Goal: Task Accomplishment & Management: Use online tool/utility

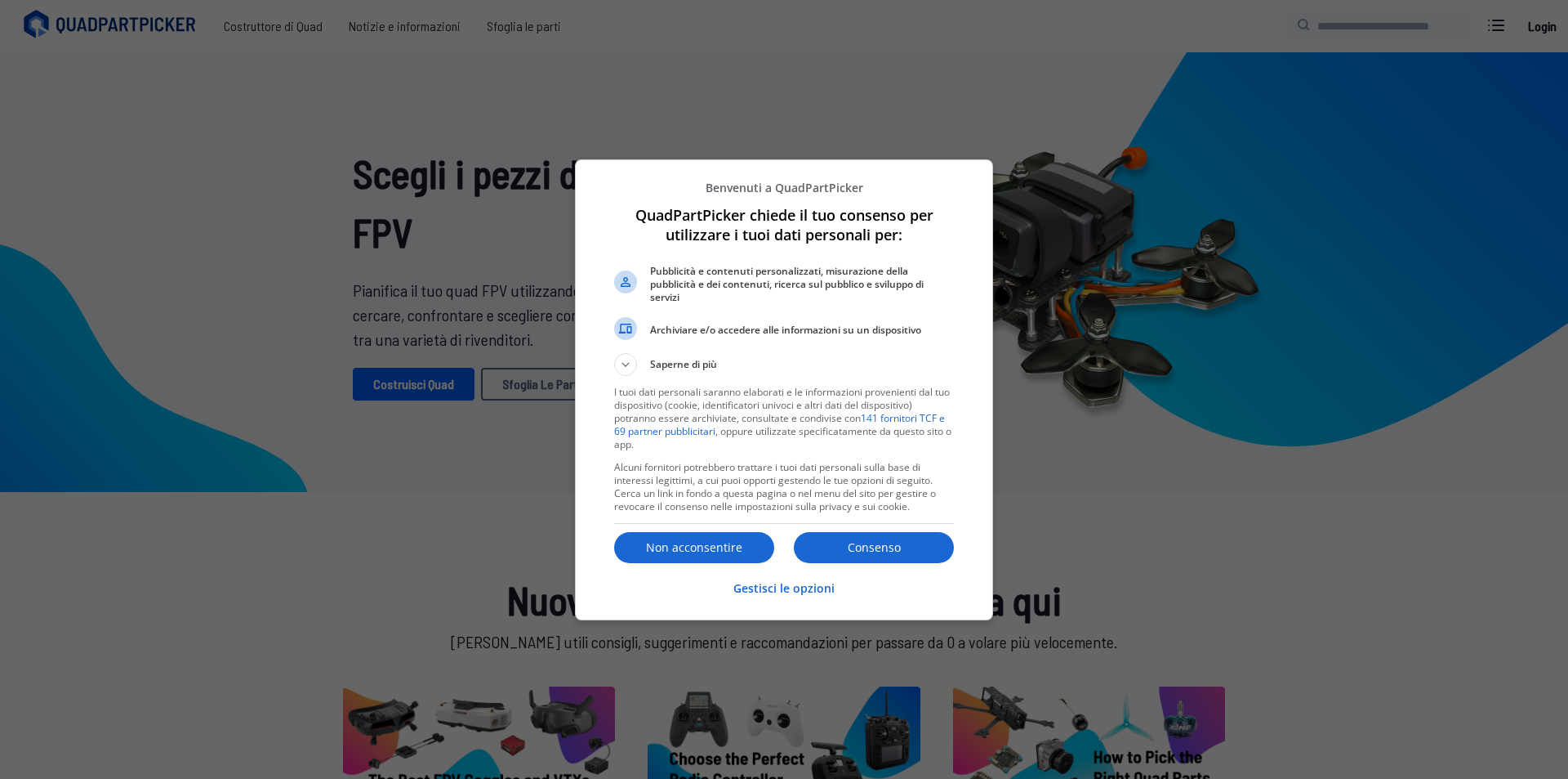
click at [883, 530] on div "Consenso Non acconsentire" at bounding box center [783, 547] width 339 height 35
click at [864, 542] on font "Consenso" at bounding box center [875, 546] width 53 height 15
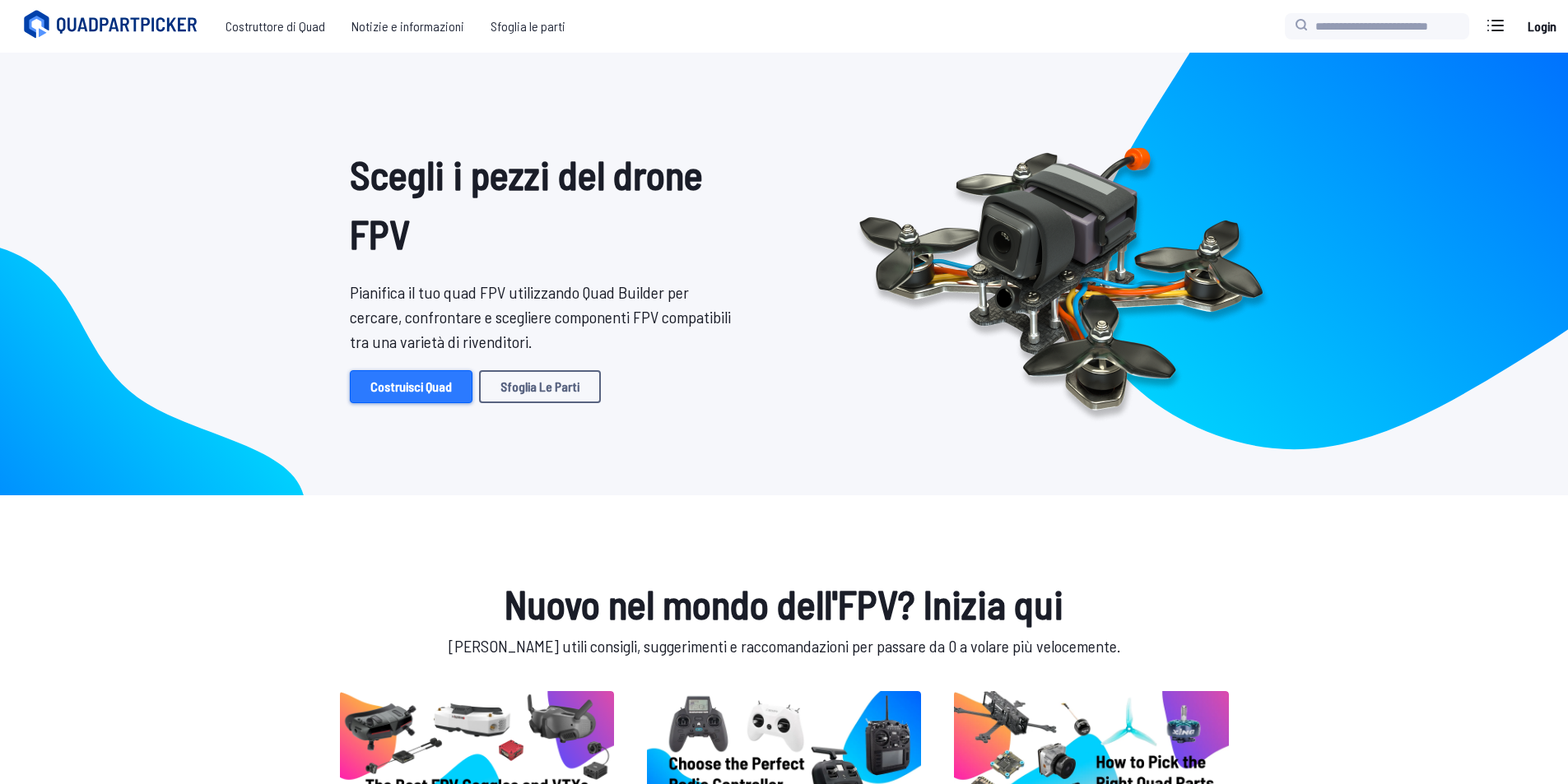
click at [430, 402] on link "Costruisci Quad" at bounding box center [411, 387] width 123 height 33
click at [430, 390] on font "Costruisci Quad" at bounding box center [411, 386] width 82 height 15
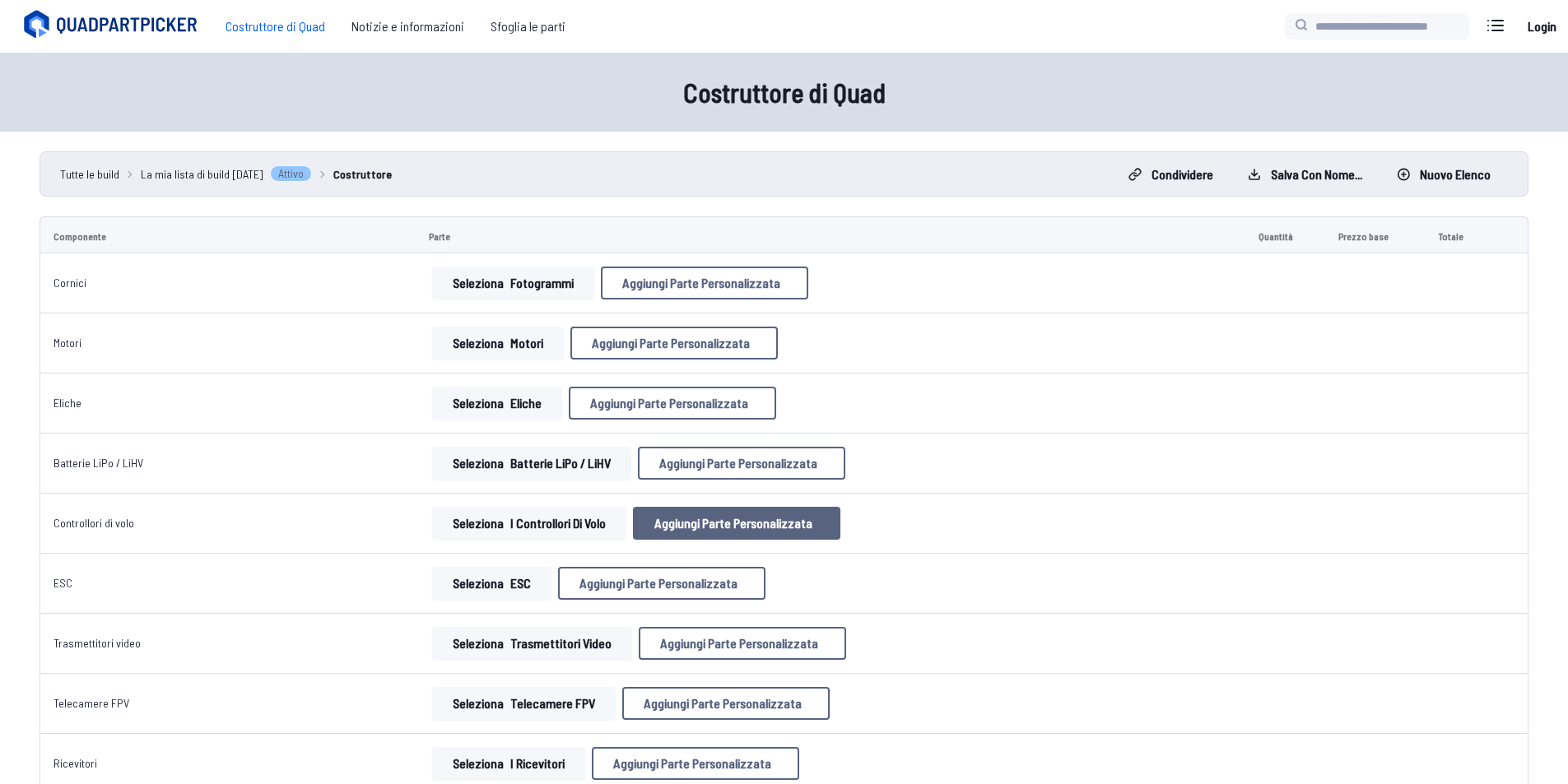
click at [688, 521] on font "Aggiungi parte personalizzata" at bounding box center [733, 522] width 158 height 15
select select "**********"
click at [496, 562] on div "Aggiungi parte personalizzata Nome della parte* Marca / Produttore Prezzo * Col…" at bounding box center [790, 392] width 1580 height 784
click at [728, 620] on font "Cancellare" at bounding box center [753, 614] width 50 height 14
click at [541, 517] on font "i controllori di volo" at bounding box center [557, 522] width 95 height 15
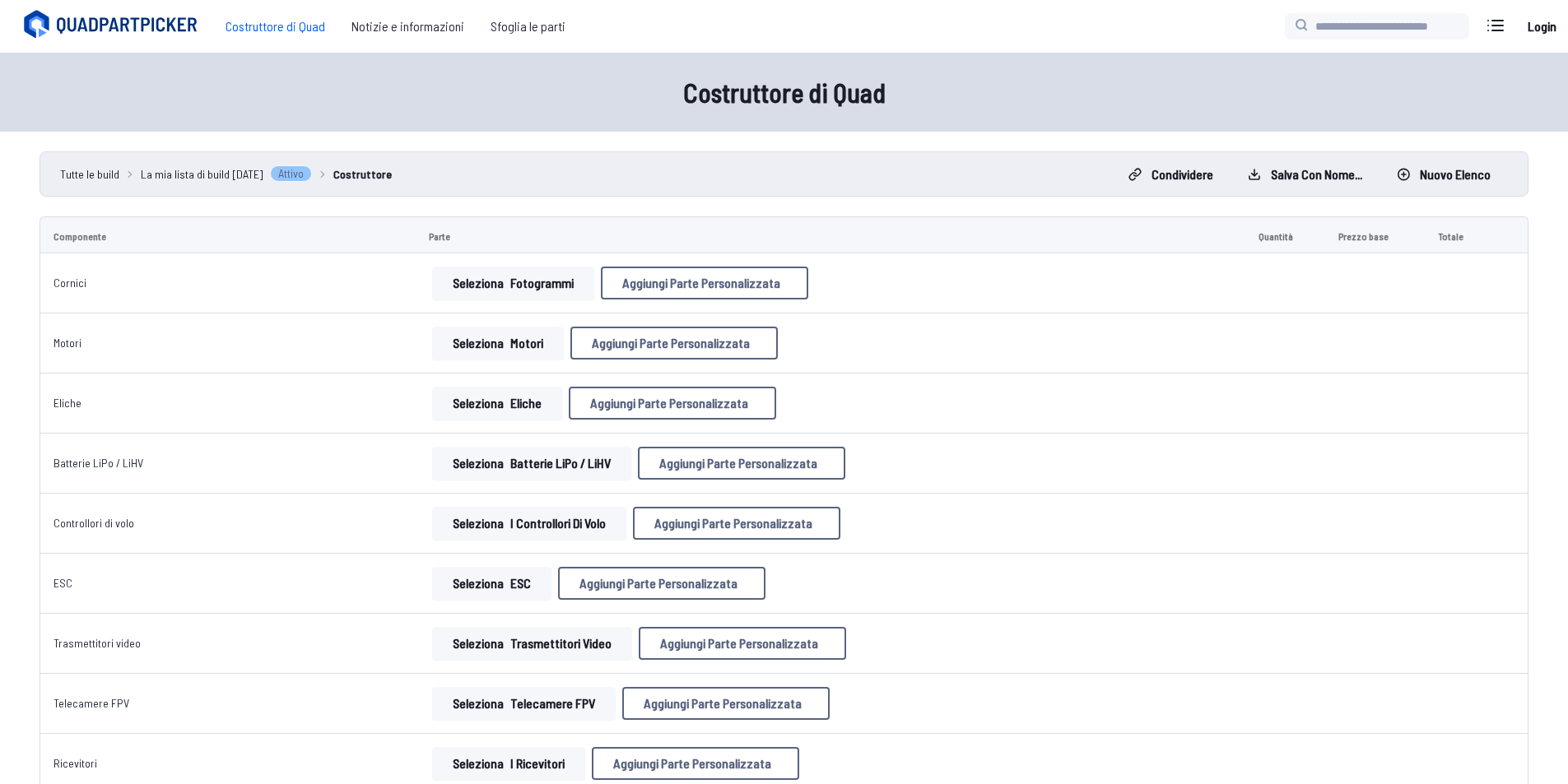
click at [540, 527] on font "i controllori di volo" at bounding box center [557, 522] width 95 height 15
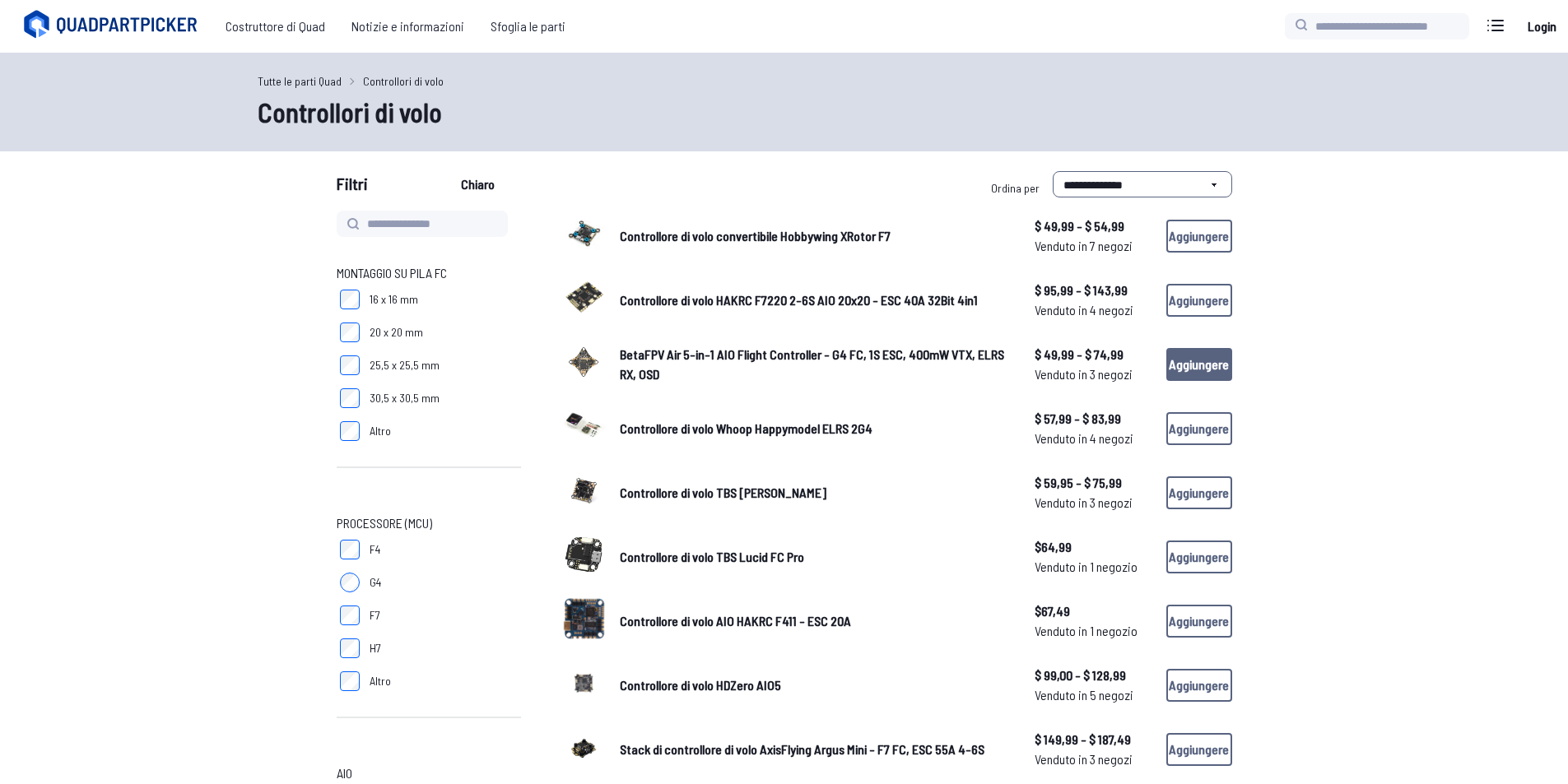
click at [1178, 370] on font "Aggiungere" at bounding box center [1198, 363] width 60 height 15
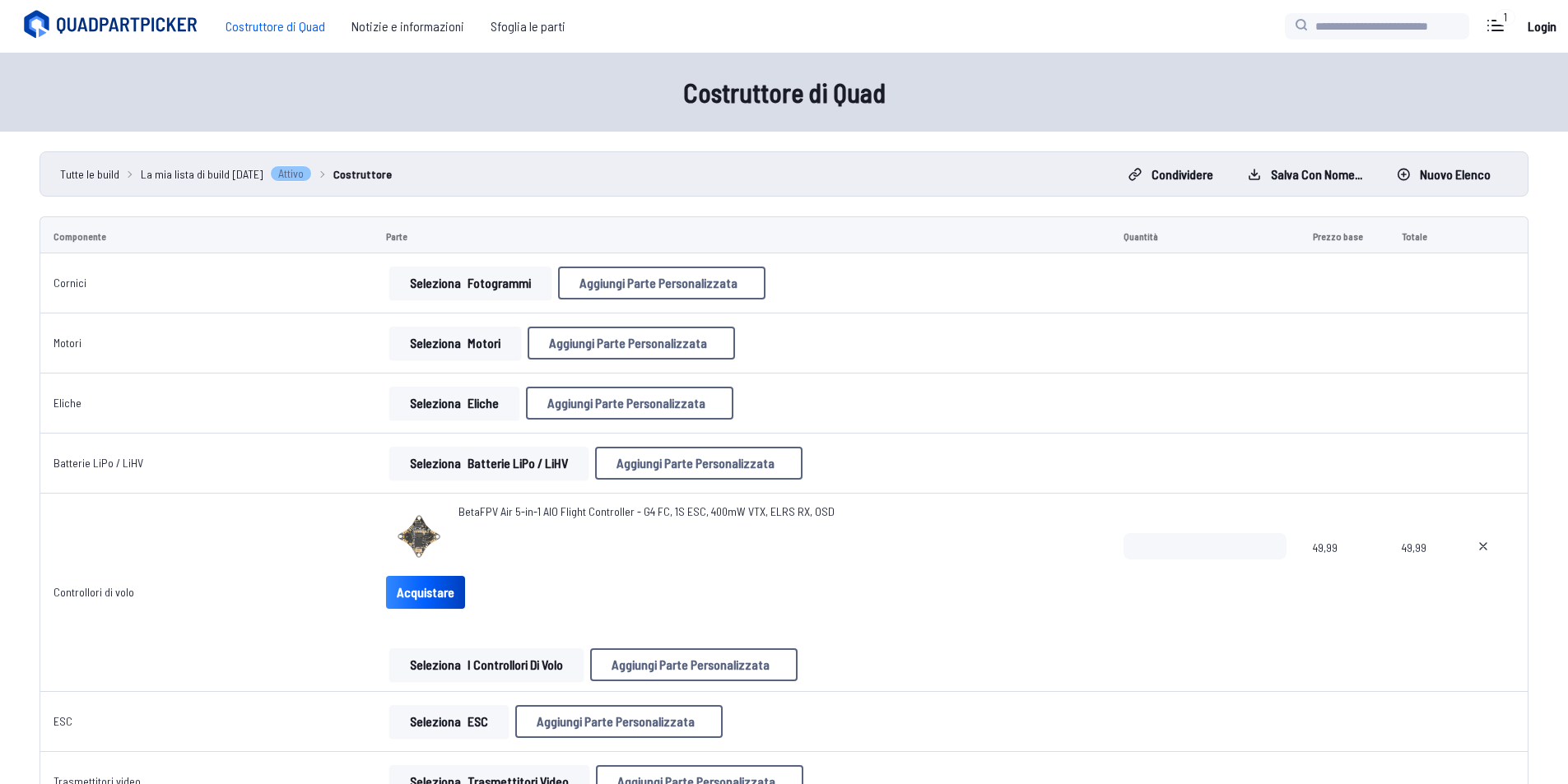
click at [459, 507] on font "BetaFPV Air 5-in-1 AIO Flight Controller - G4 FC, 1S ESC, 400mW VTX, ELRS RX, O…" at bounding box center [646, 511] width 376 height 14
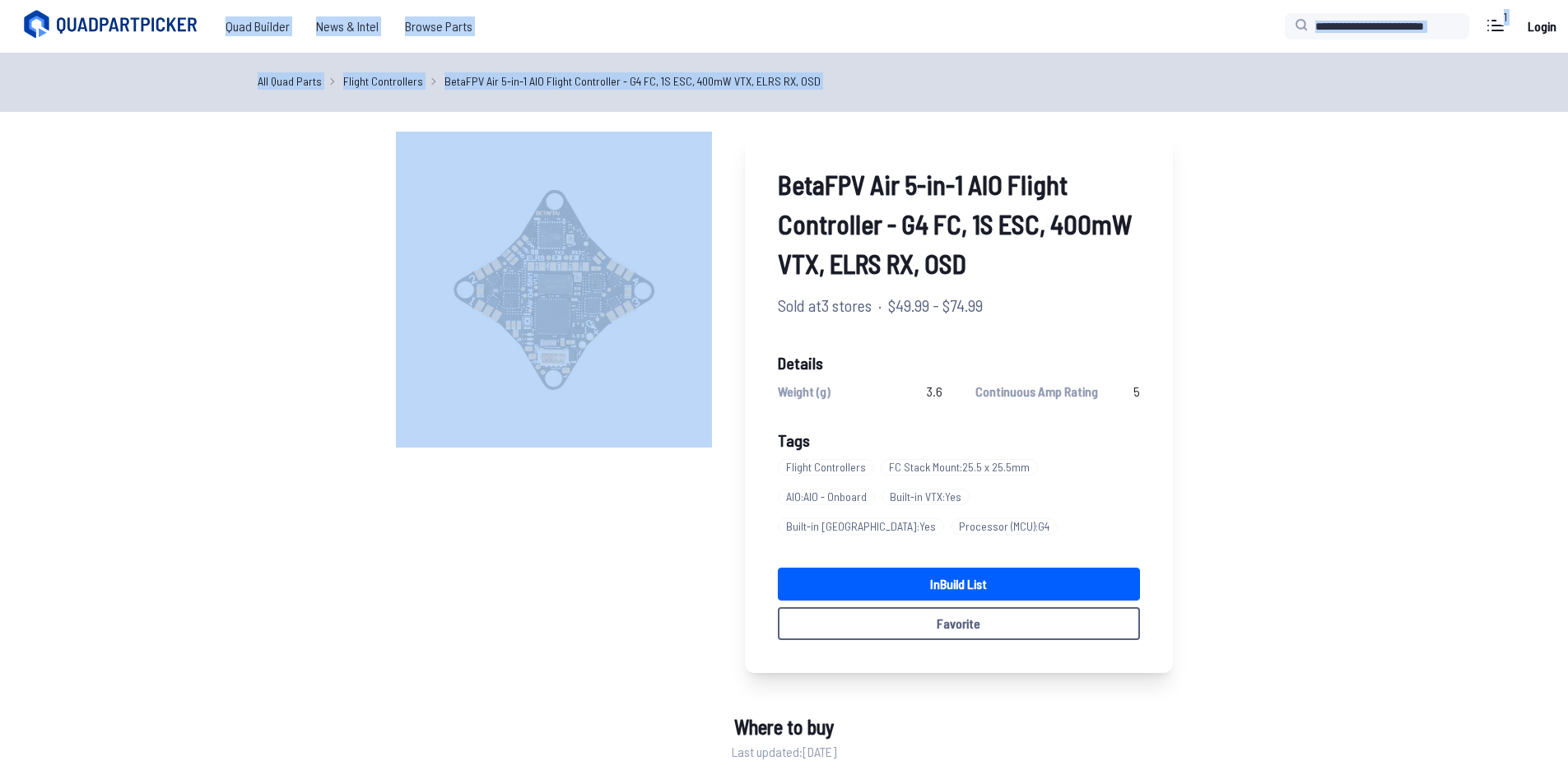
drag, startPoint x: 824, startPoint y: 506, endPoint x: 438, endPoint y: 510, distance: 386.0
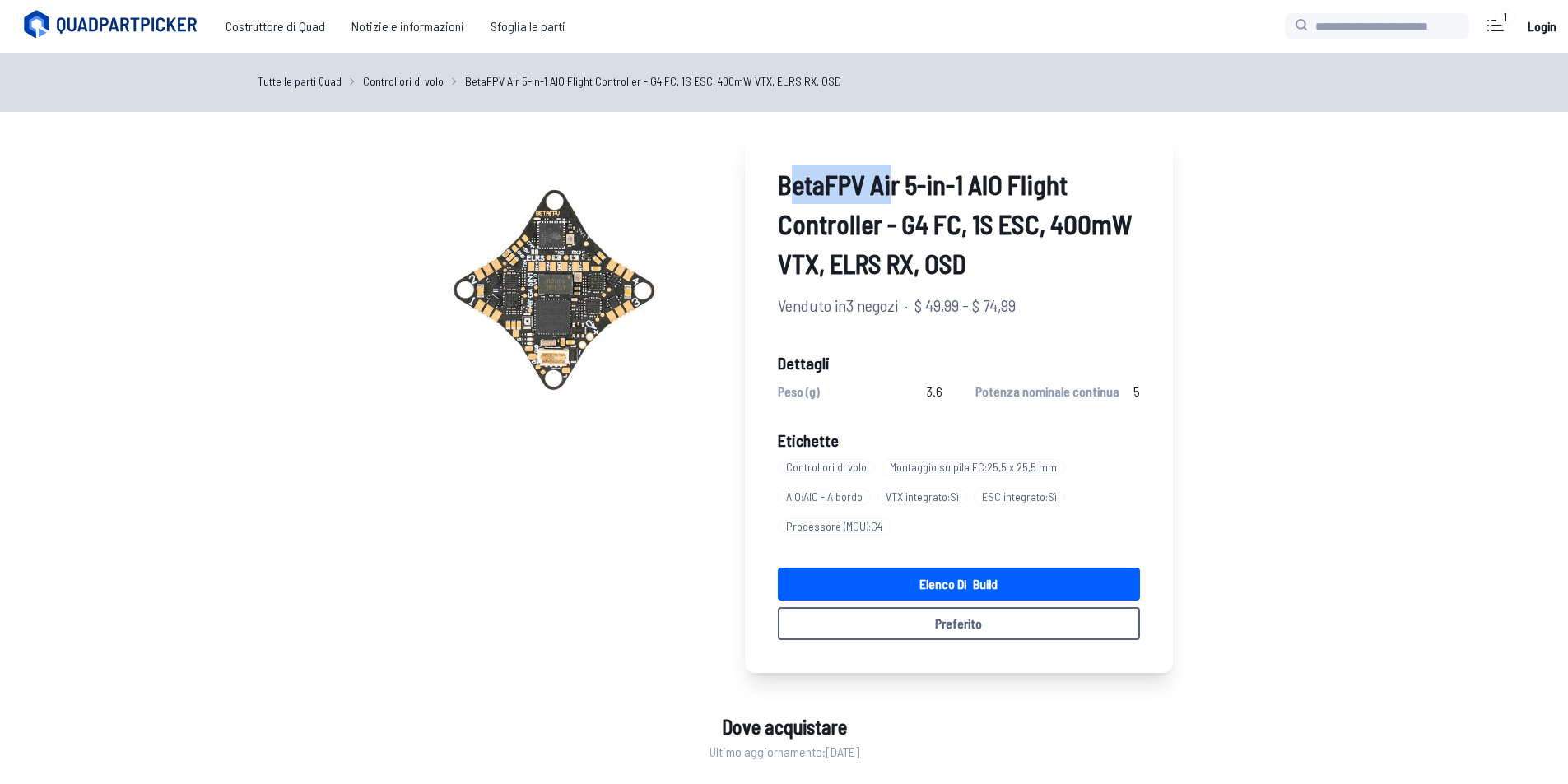
drag, startPoint x: 785, startPoint y: 187, endPoint x: 889, endPoint y: 199, distance: 104.7
click at [889, 199] on font "BetaFPV Air 5-in-1 AIO Flight Controller - G4 FC, 1S ESC, 400mW VTX, ELRS RX, O…" at bounding box center [954, 223] width 354 height 110
click at [773, 200] on div "BetaFPV Air 5-in-1 AIO Flight Controller - G4 FC, 1S ESC, 400mW VTX, ELRS RX, O…" at bounding box center [959, 402] width 428 height 541
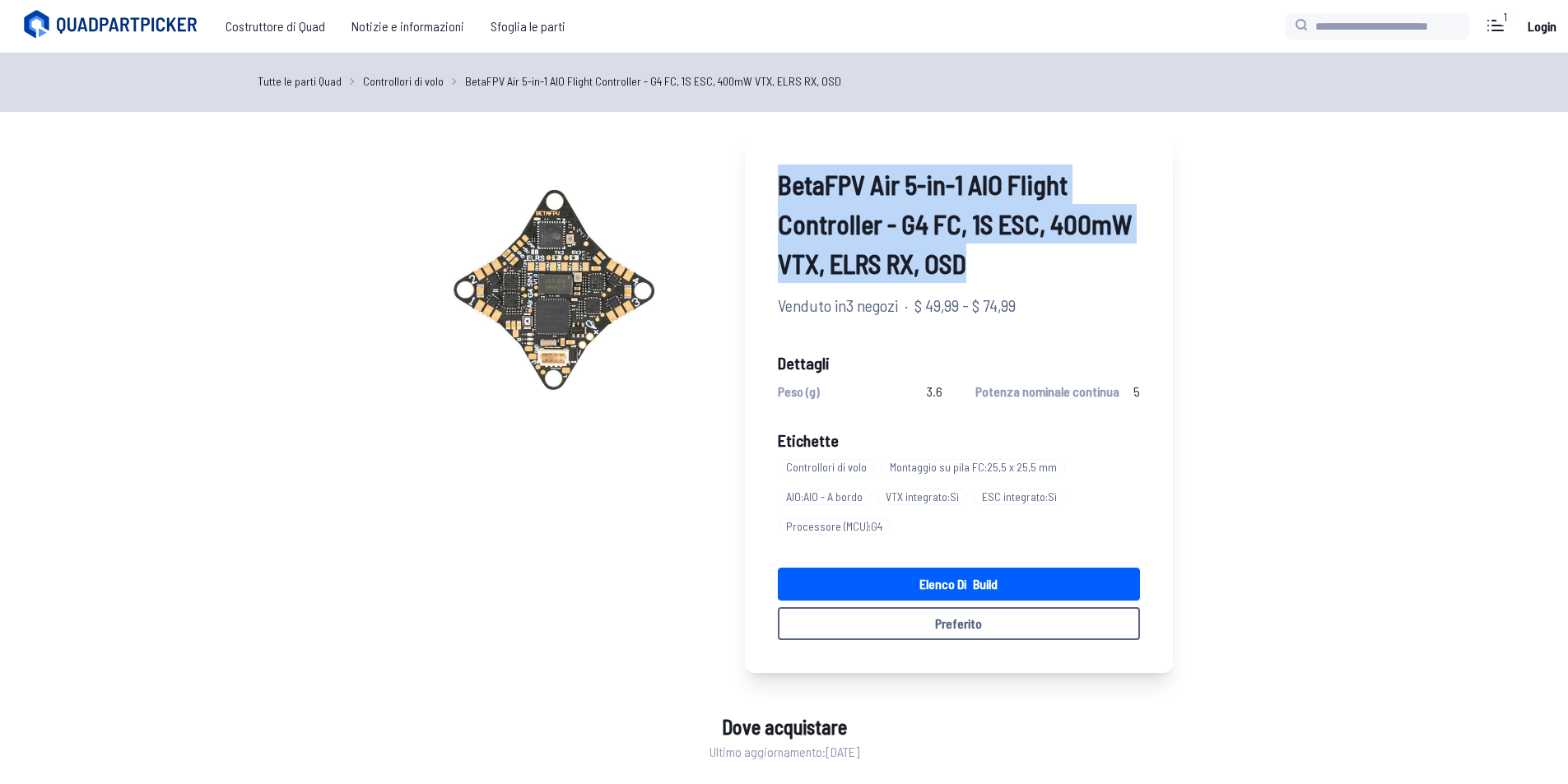
drag, startPoint x: 775, startPoint y: 193, endPoint x: 1004, endPoint y: 285, distance: 246.8
click at [1004, 285] on div "BetaFPV Air 5-in-1 AIO Flight Controller - G4 FC, 1S ESC, 400mW VTX, ELRS RX, O…" at bounding box center [959, 402] width 428 height 541
copy font "BetaFPV Air 5-in-1 AIO Flight Controller - G4 FC, 1S ESC, 400mW VTX, ELRS RX, O…"
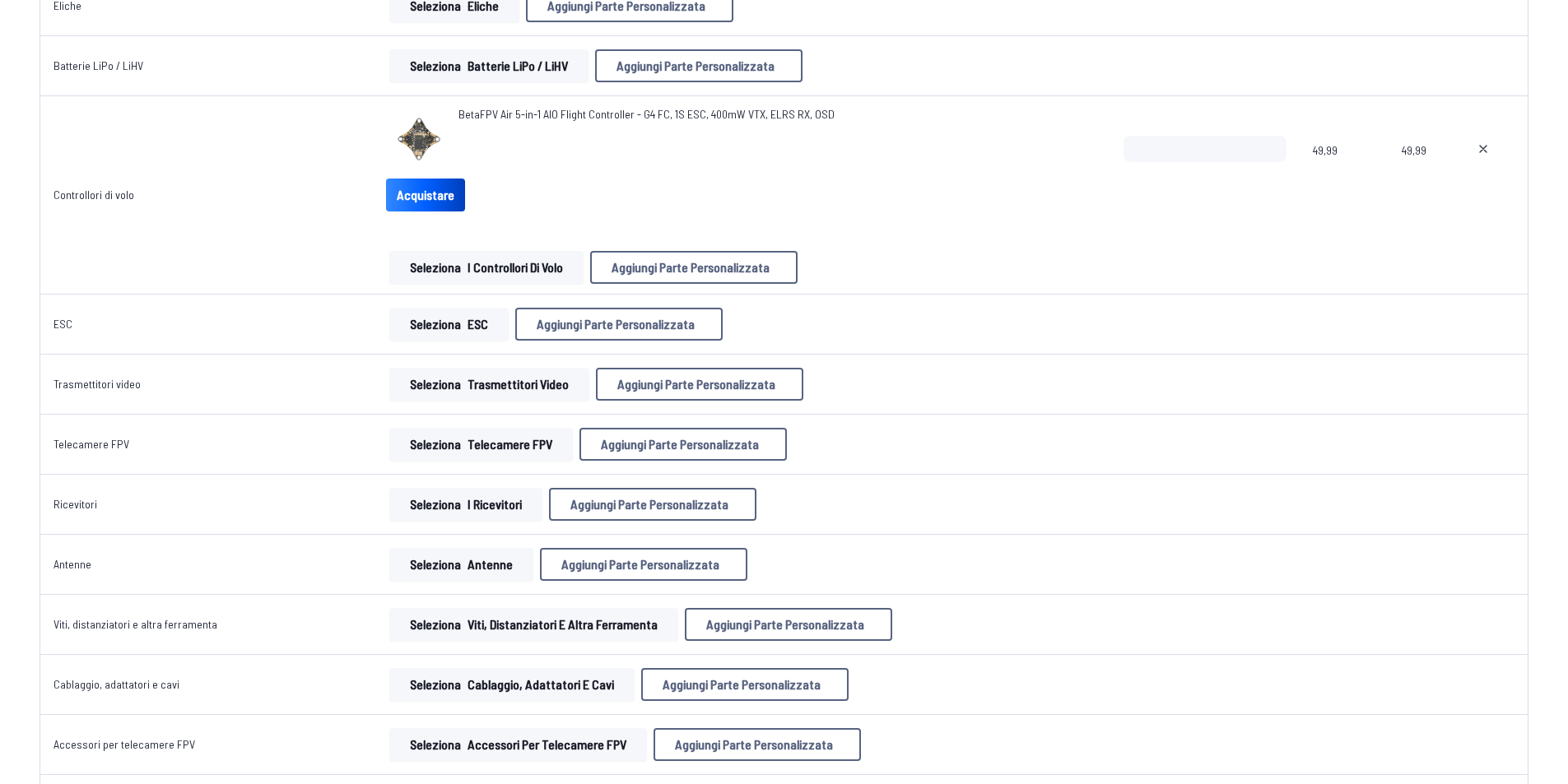
scroll to position [411, 0]
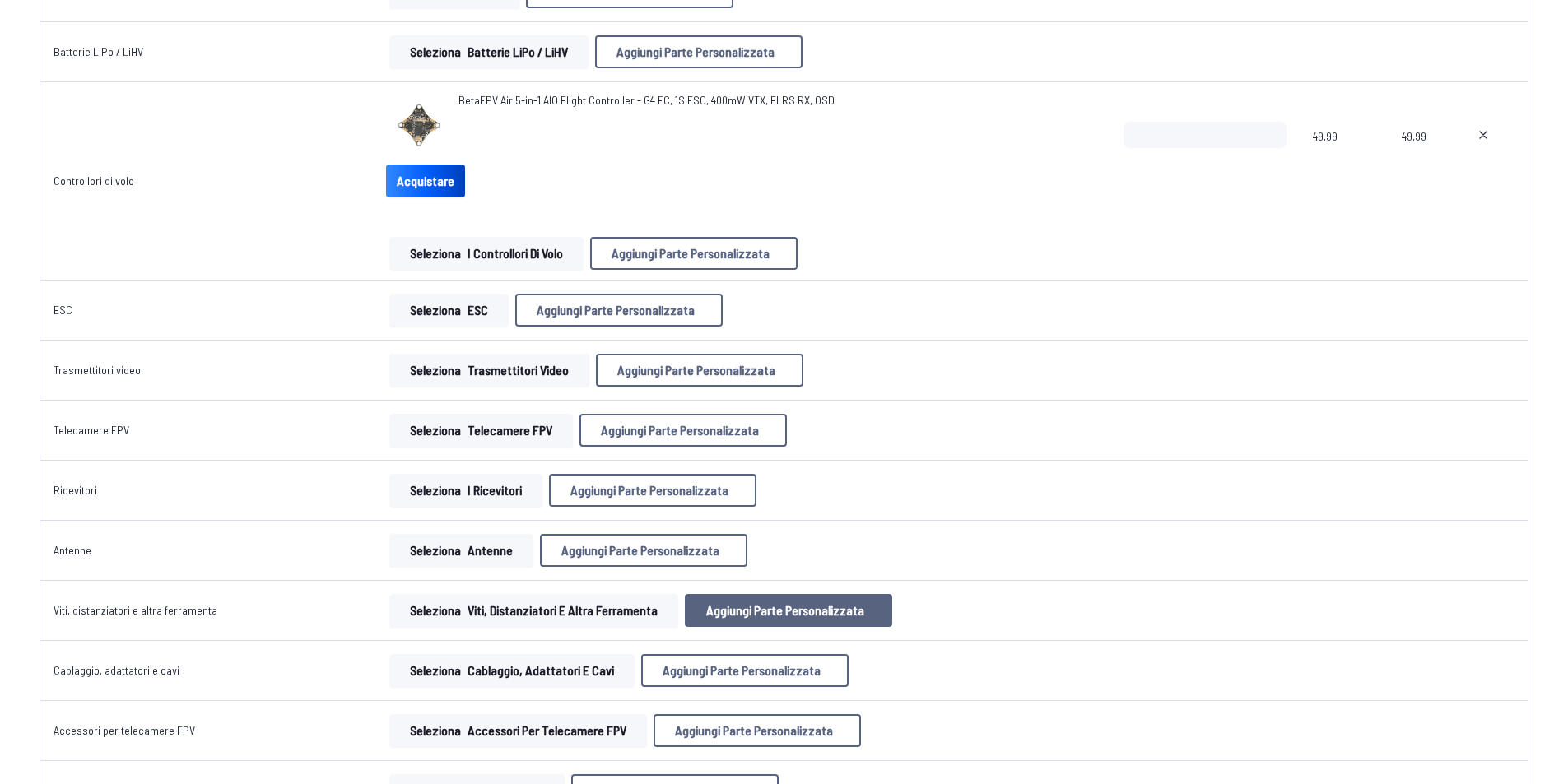
click at [716, 614] on font "Aggiungi parte personalizzata" at bounding box center [785, 609] width 158 height 15
select select "**********"
click at [741, 620] on font "Cancellare" at bounding box center [753, 614] width 50 height 14
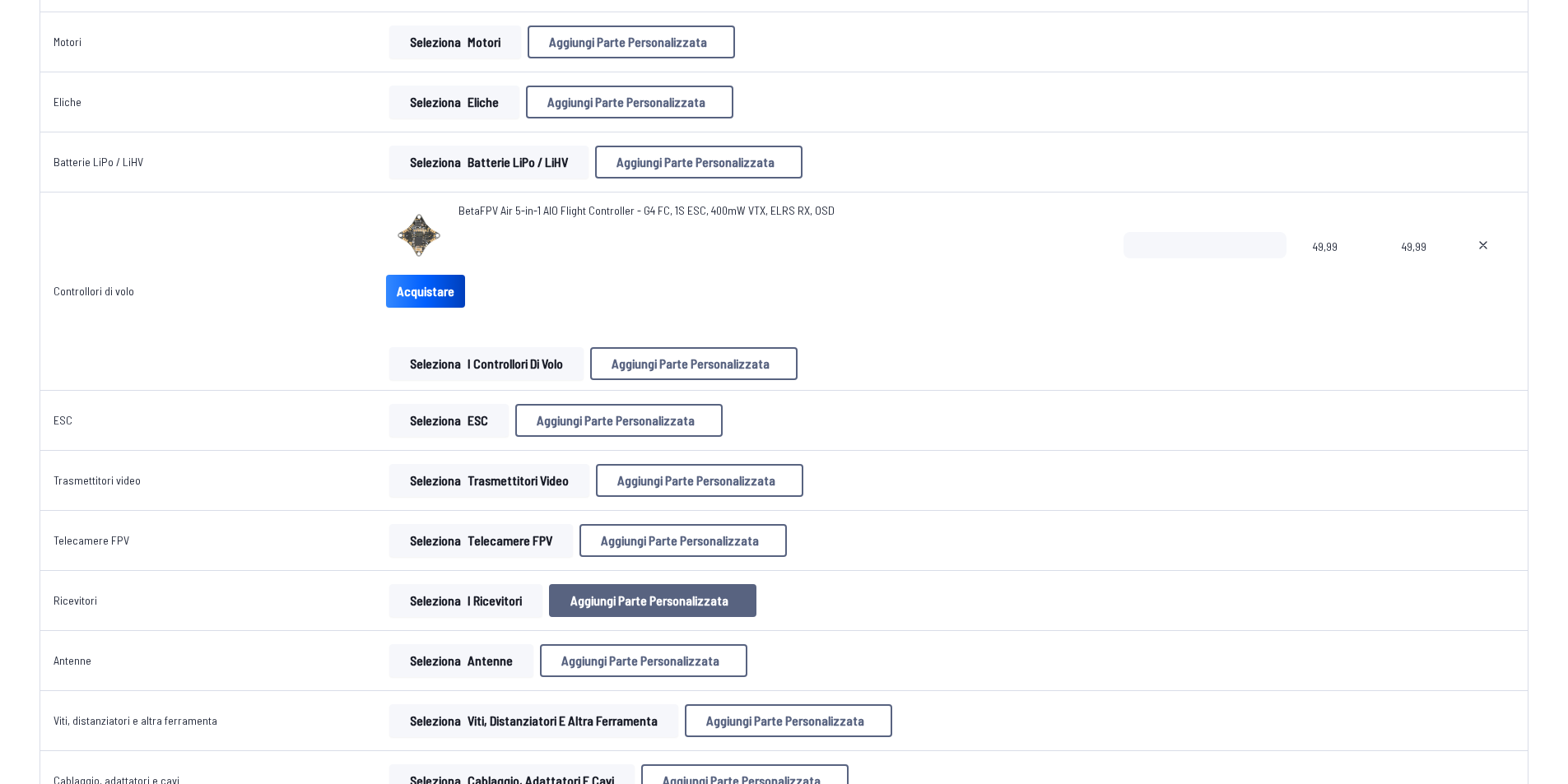
scroll to position [329, 0]
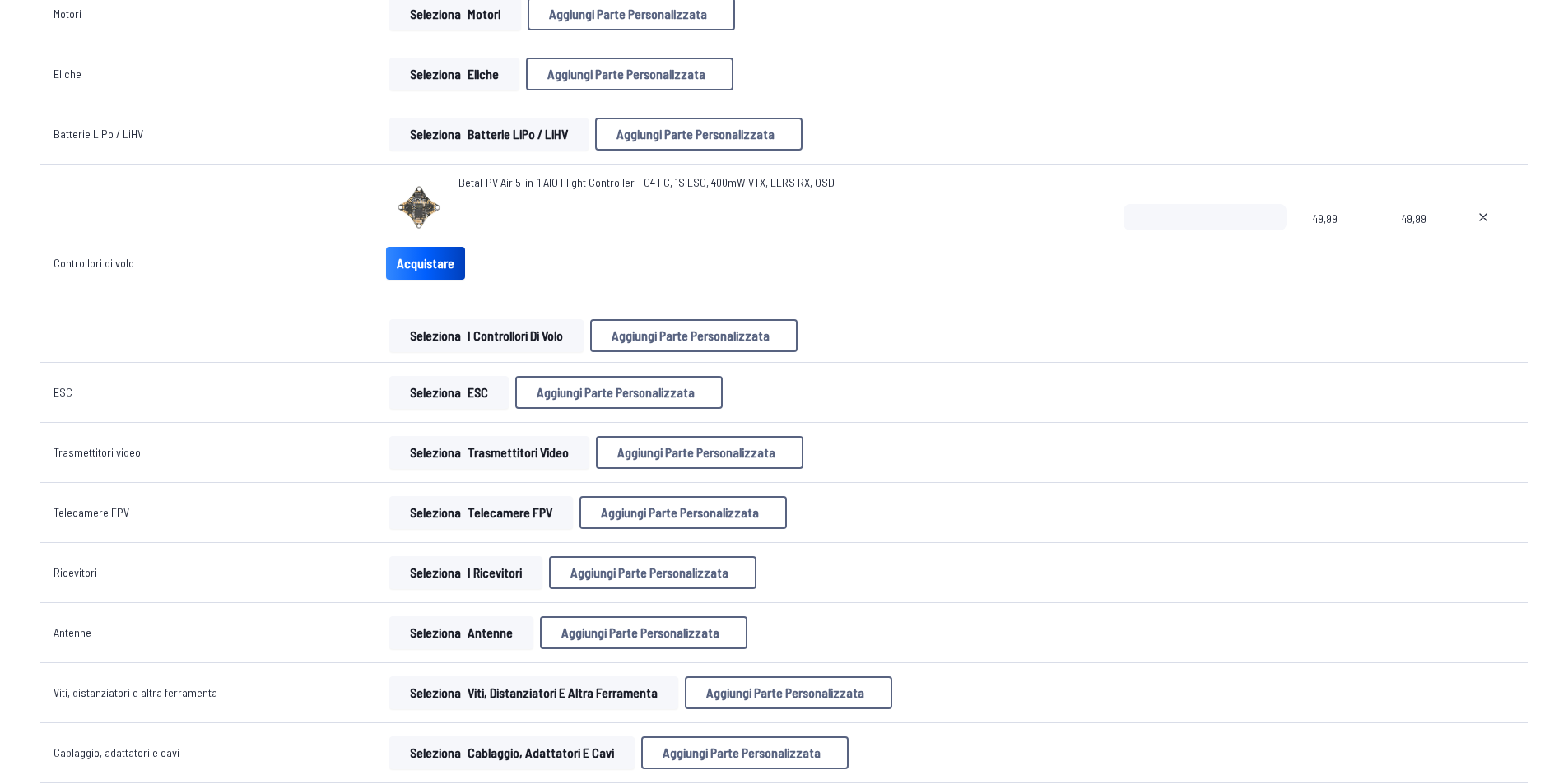
click at [599, 694] on font "viti, distanziatori e altra ferramenta" at bounding box center [563, 692] width 190 height 15
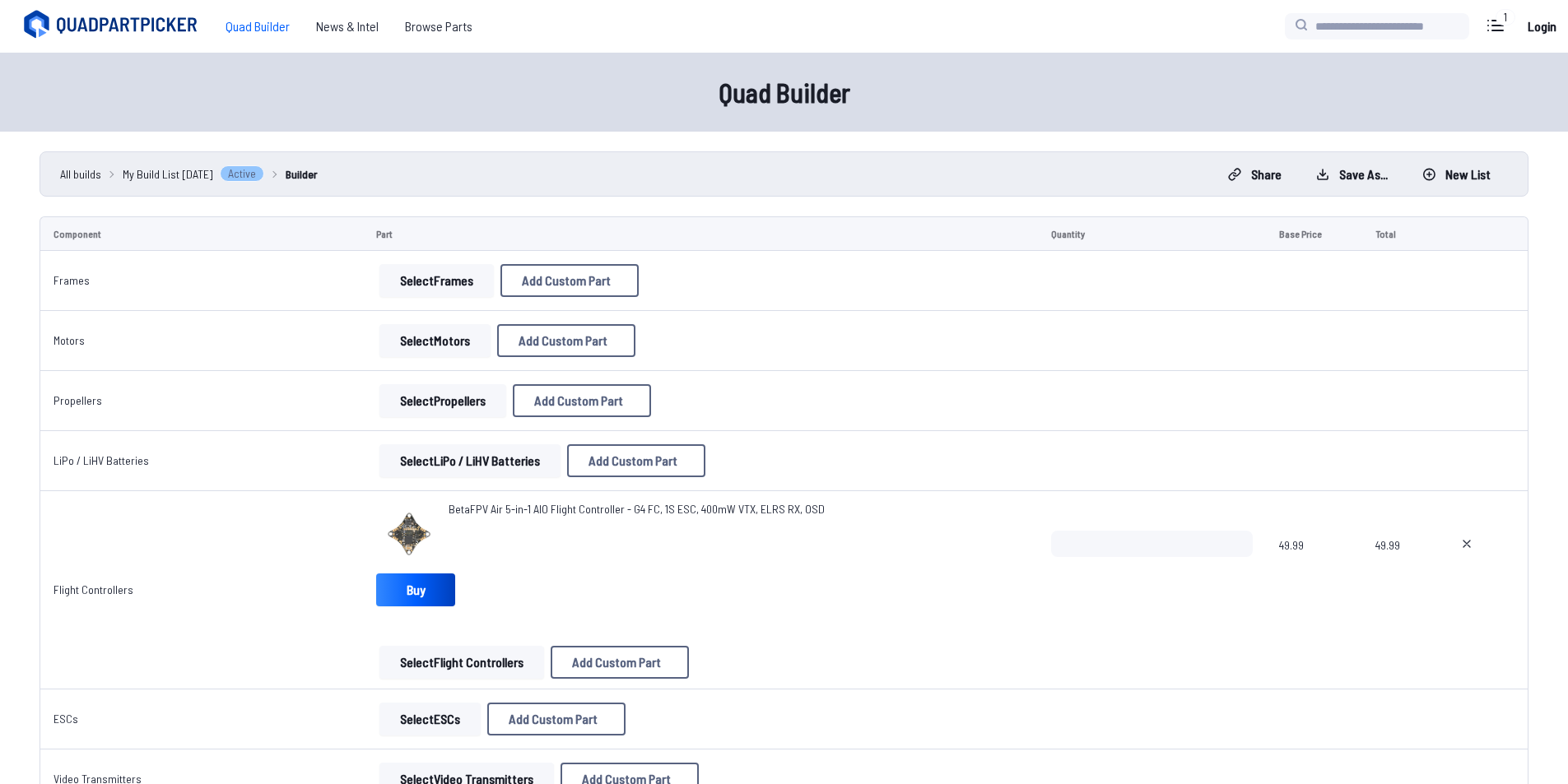
click at [408, 273] on button "Select Frames" at bounding box center [436, 280] width 114 height 33
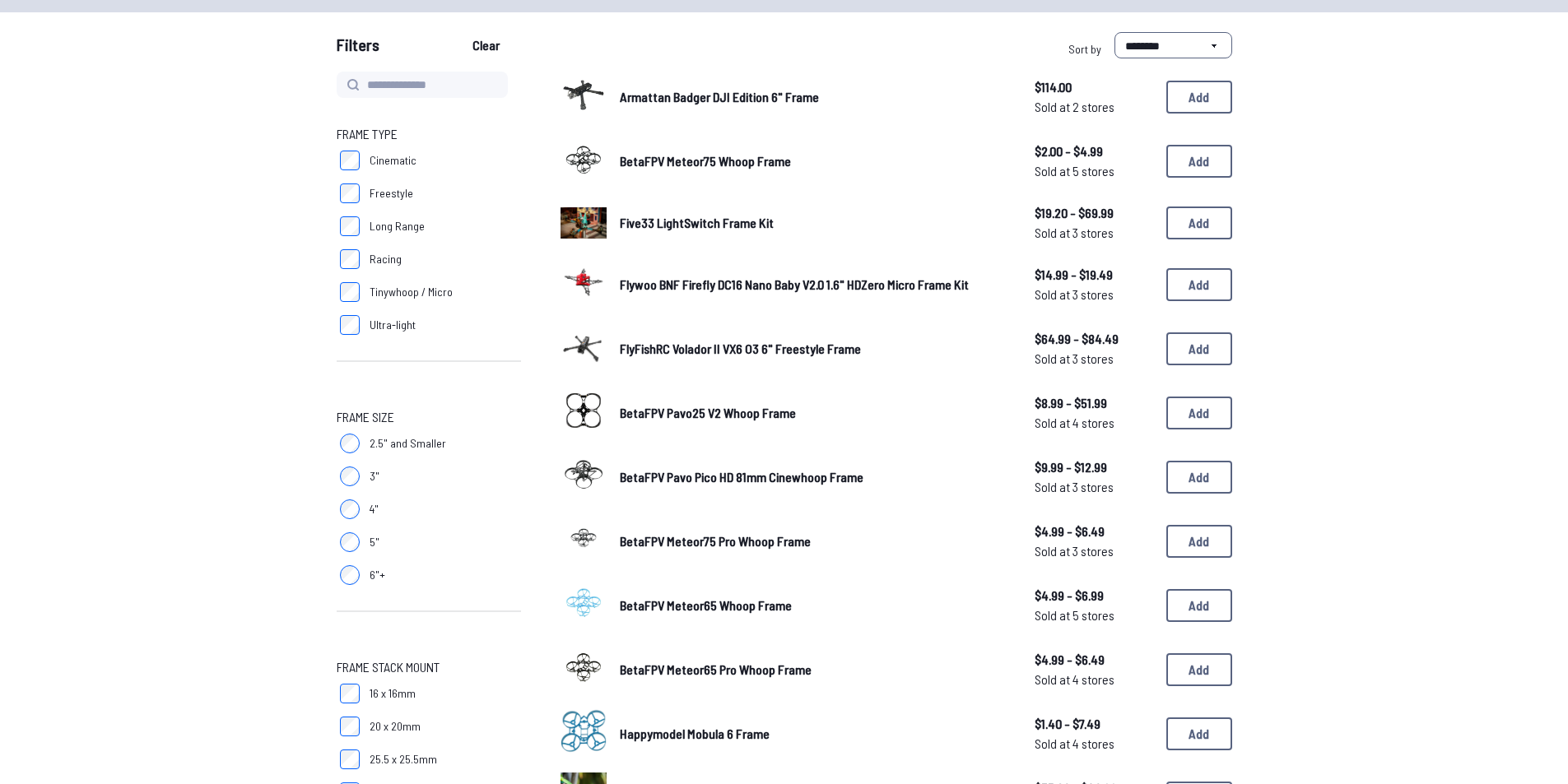
scroll to position [329, 0]
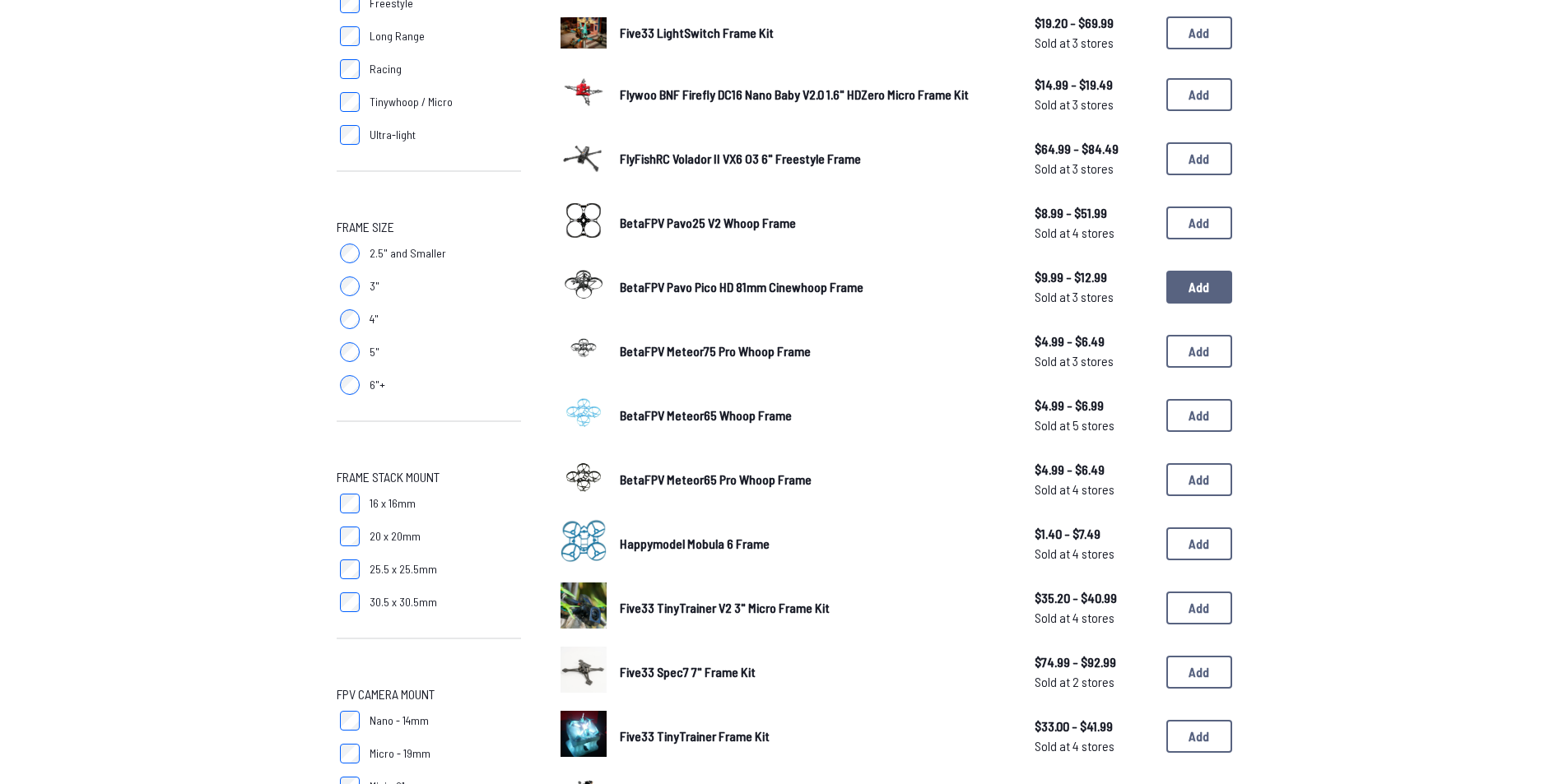
click at [1195, 277] on button "Add" at bounding box center [1198, 287] width 66 height 33
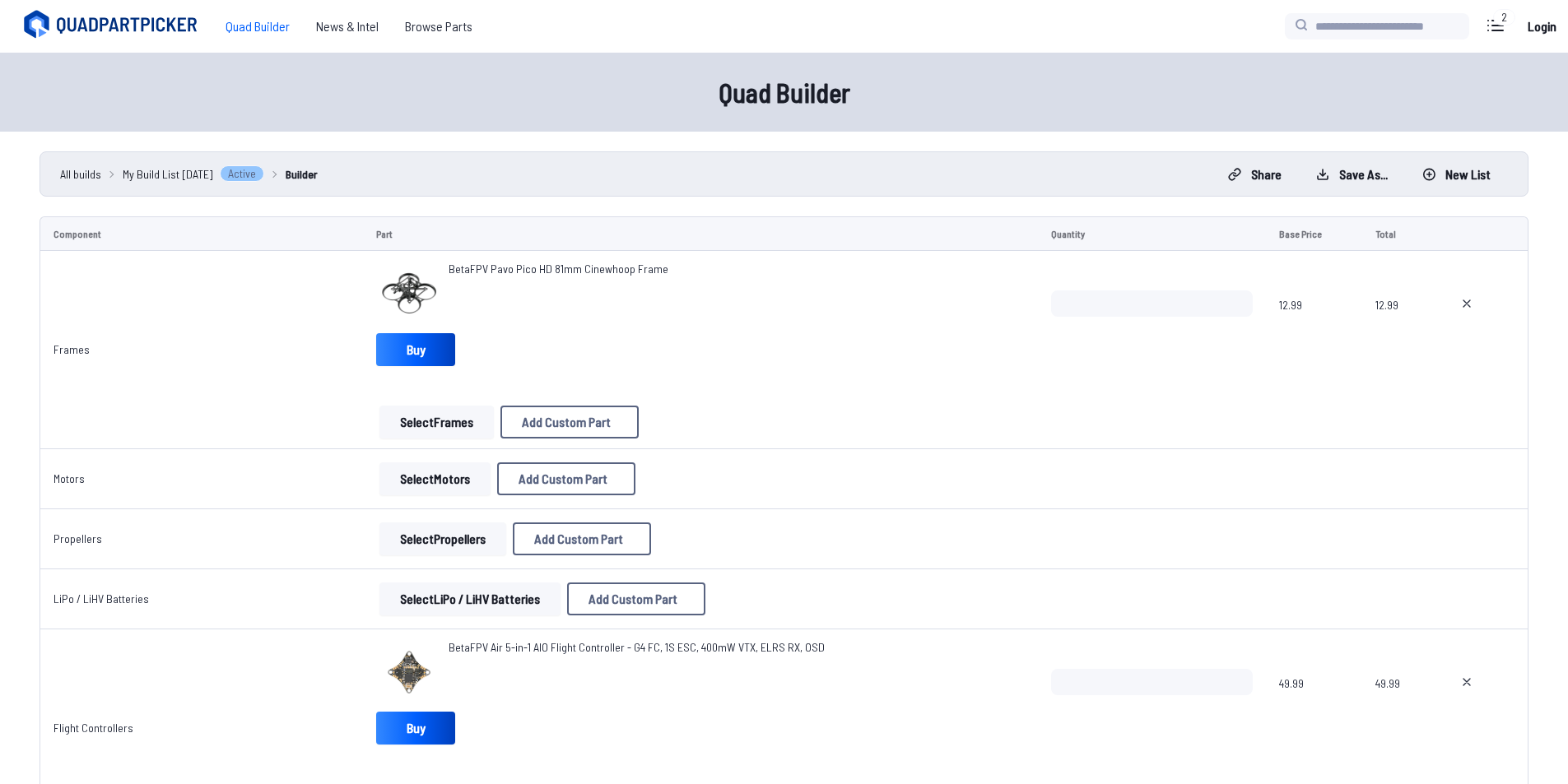
click at [386, 282] on img at bounding box center [408, 293] width 66 height 65
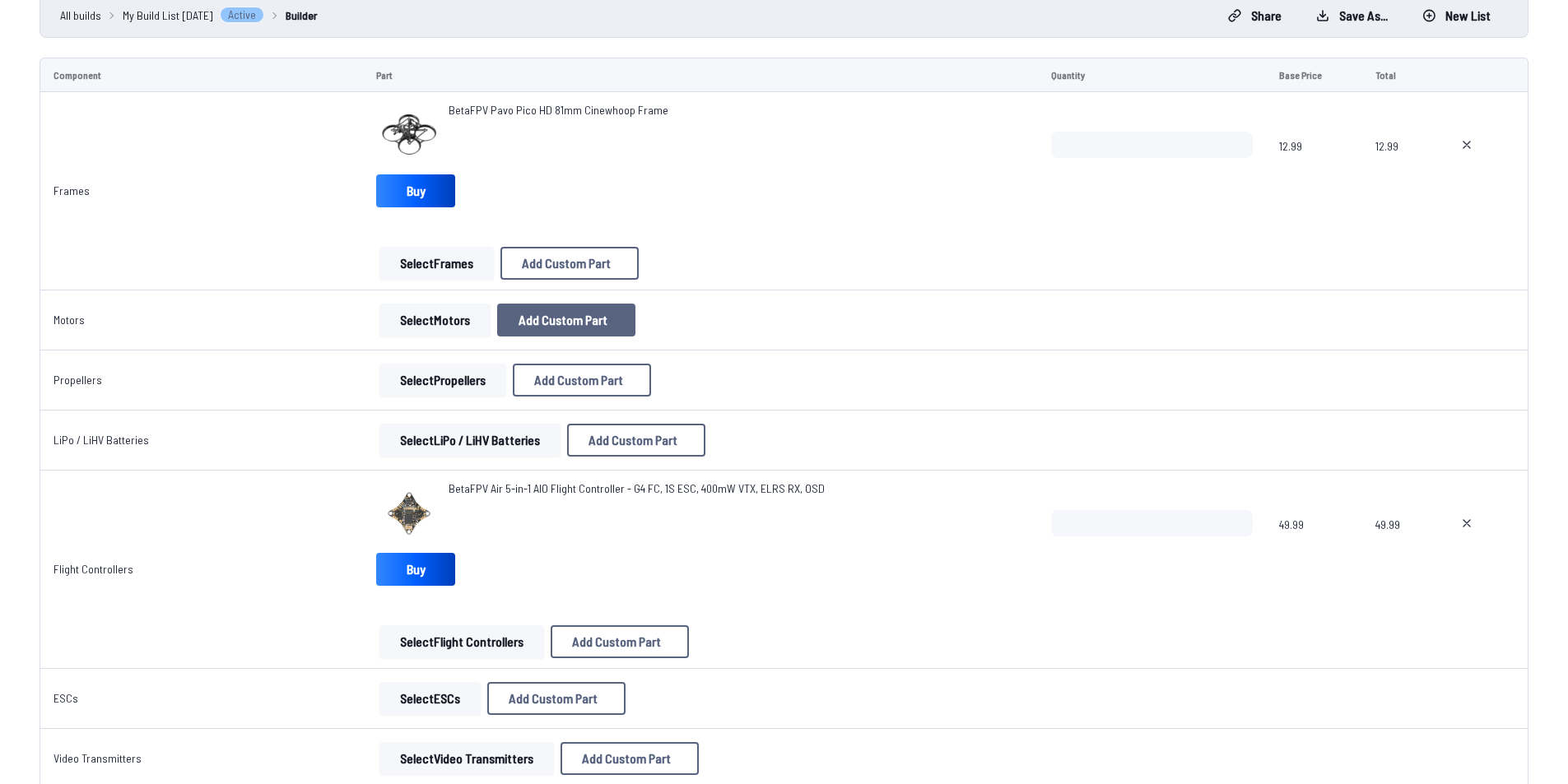
scroll to position [164, 0]
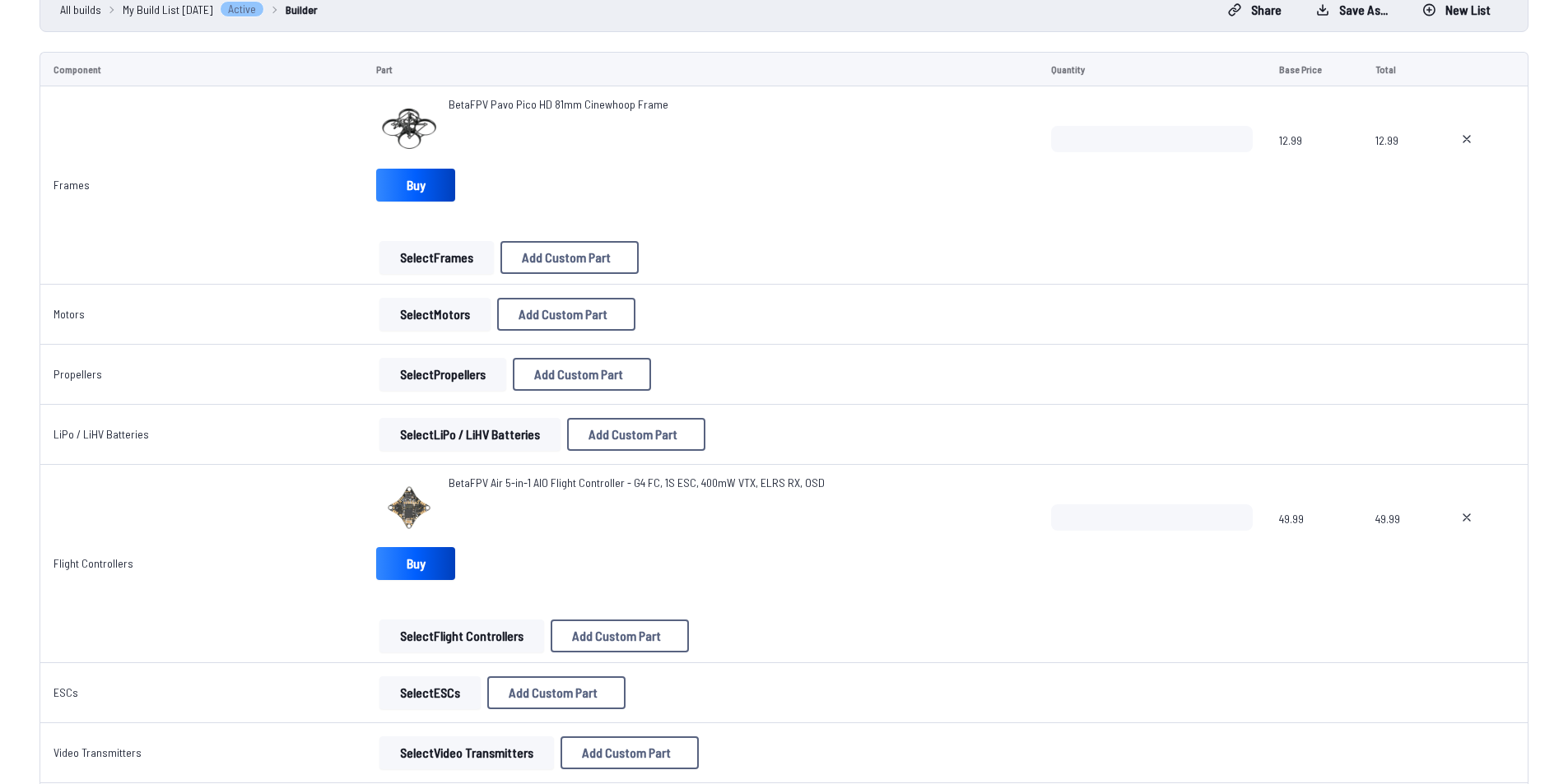
click at [396, 138] on img at bounding box center [408, 128] width 66 height 65
click at [396, 135] on img at bounding box center [408, 128] width 66 height 65
click at [400, 133] on img at bounding box center [408, 128] width 66 height 65
click at [400, 131] on img at bounding box center [408, 128] width 66 height 65
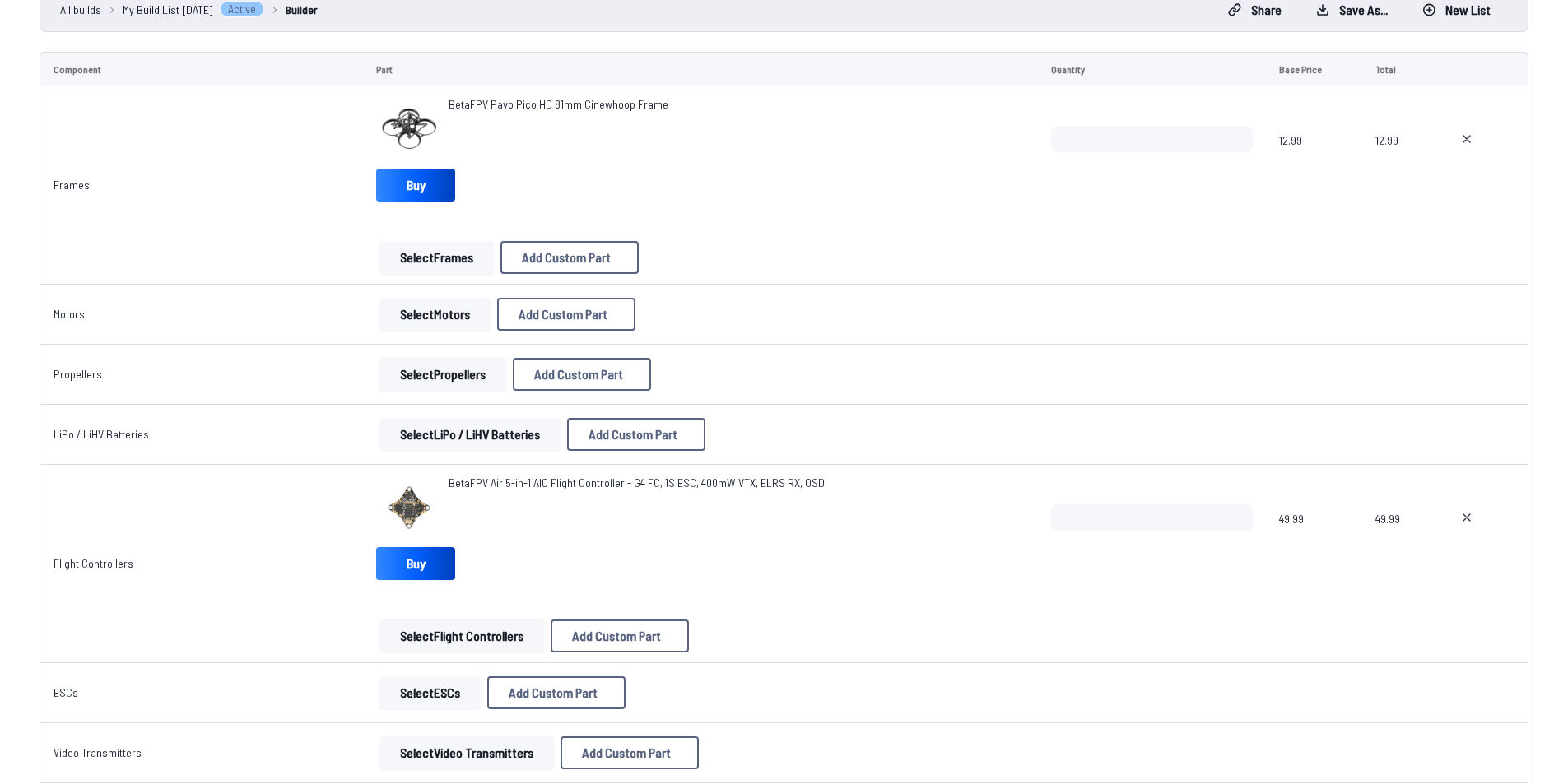
click at [400, 131] on img at bounding box center [408, 128] width 66 height 65
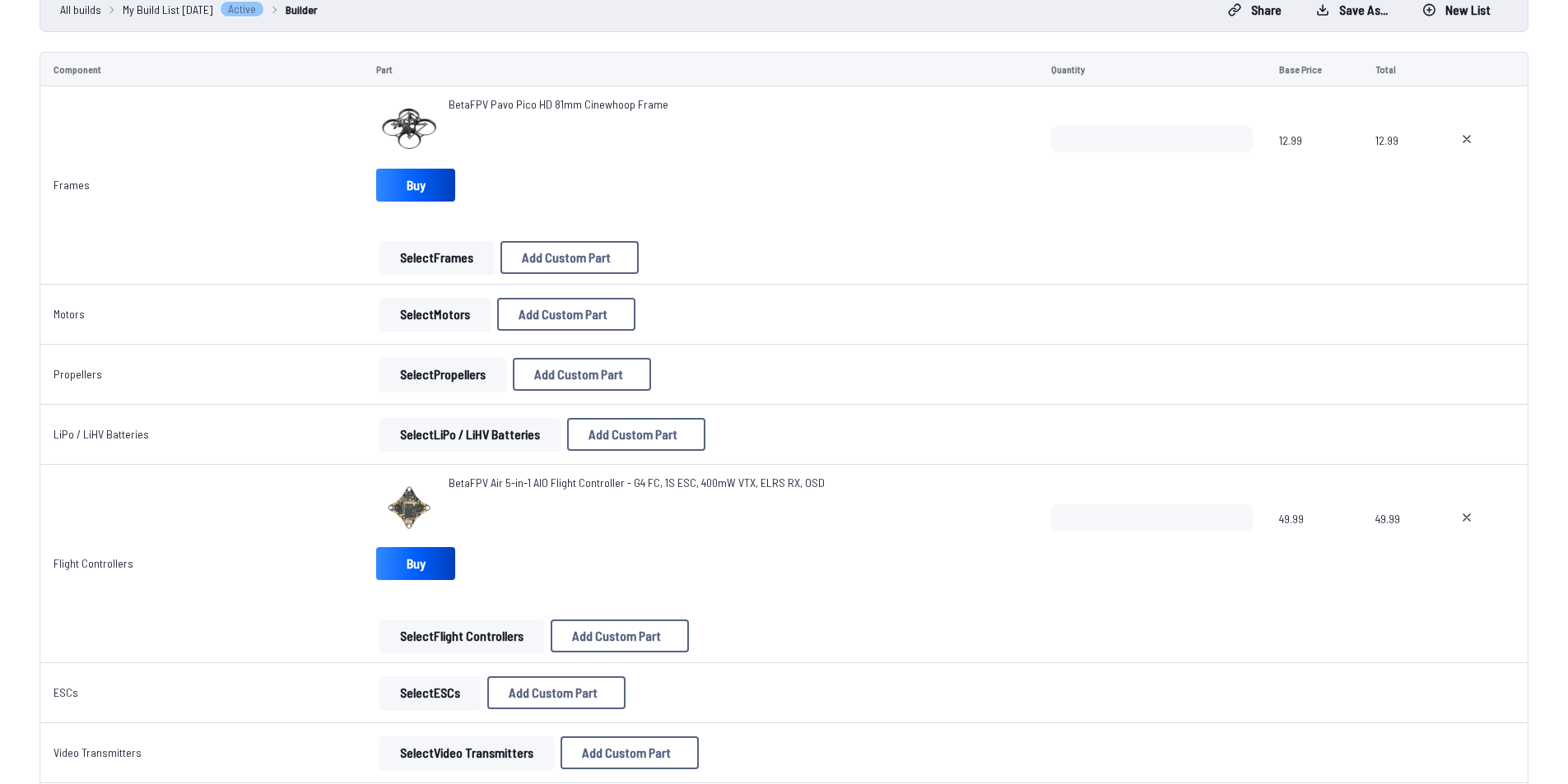
click at [400, 131] on img at bounding box center [408, 128] width 66 height 65
click at [400, 132] on img at bounding box center [408, 128] width 66 height 65
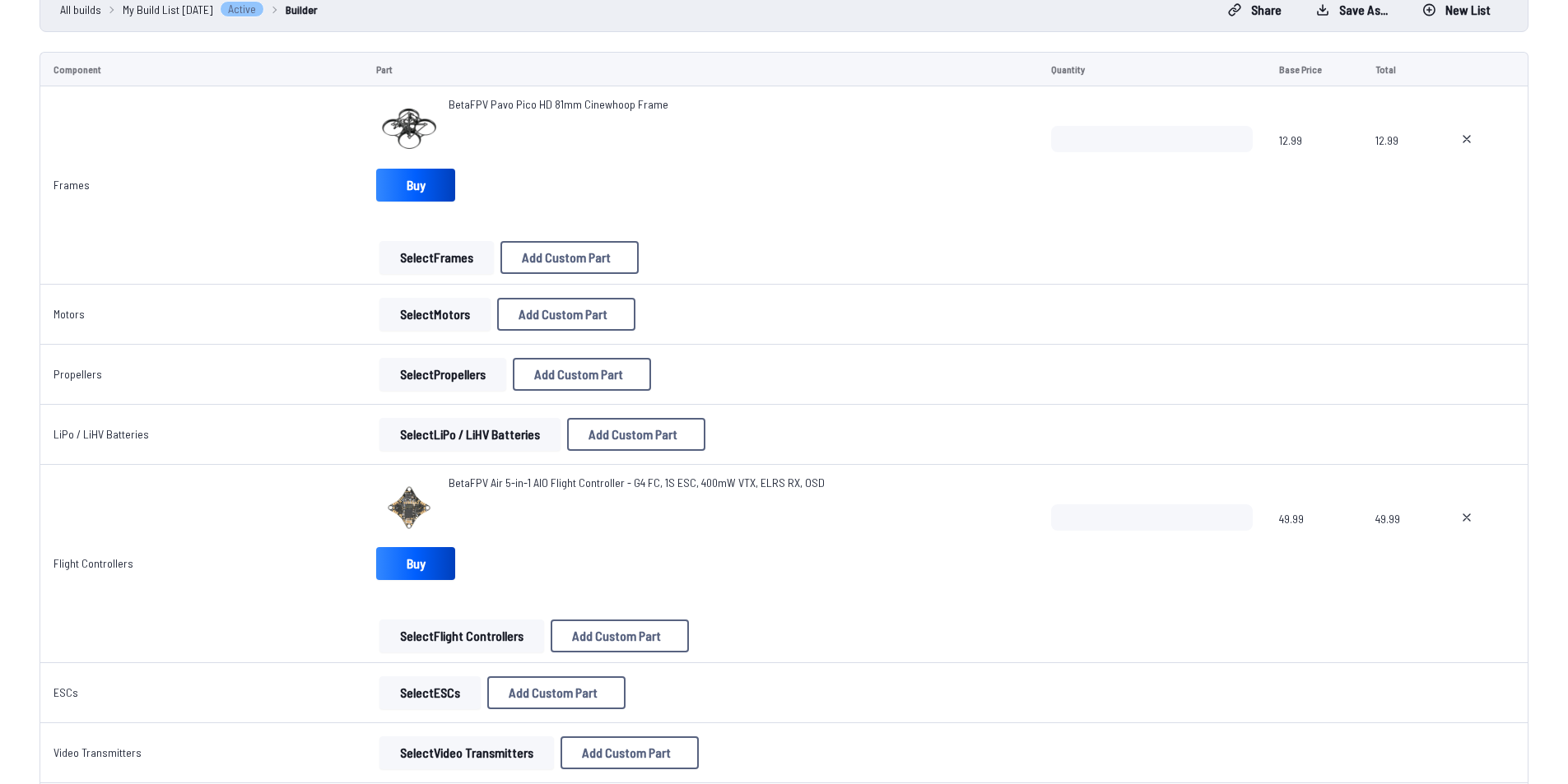
click at [400, 132] on img at bounding box center [408, 128] width 66 height 65
click at [399, 124] on img at bounding box center [408, 128] width 66 height 65
click at [395, 128] on img at bounding box center [408, 128] width 66 height 65
click at [390, 139] on img at bounding box center [408, 128] width 66 height 65
click at [392, 137] on img at bounding box center [408, 128] width 66 height 65
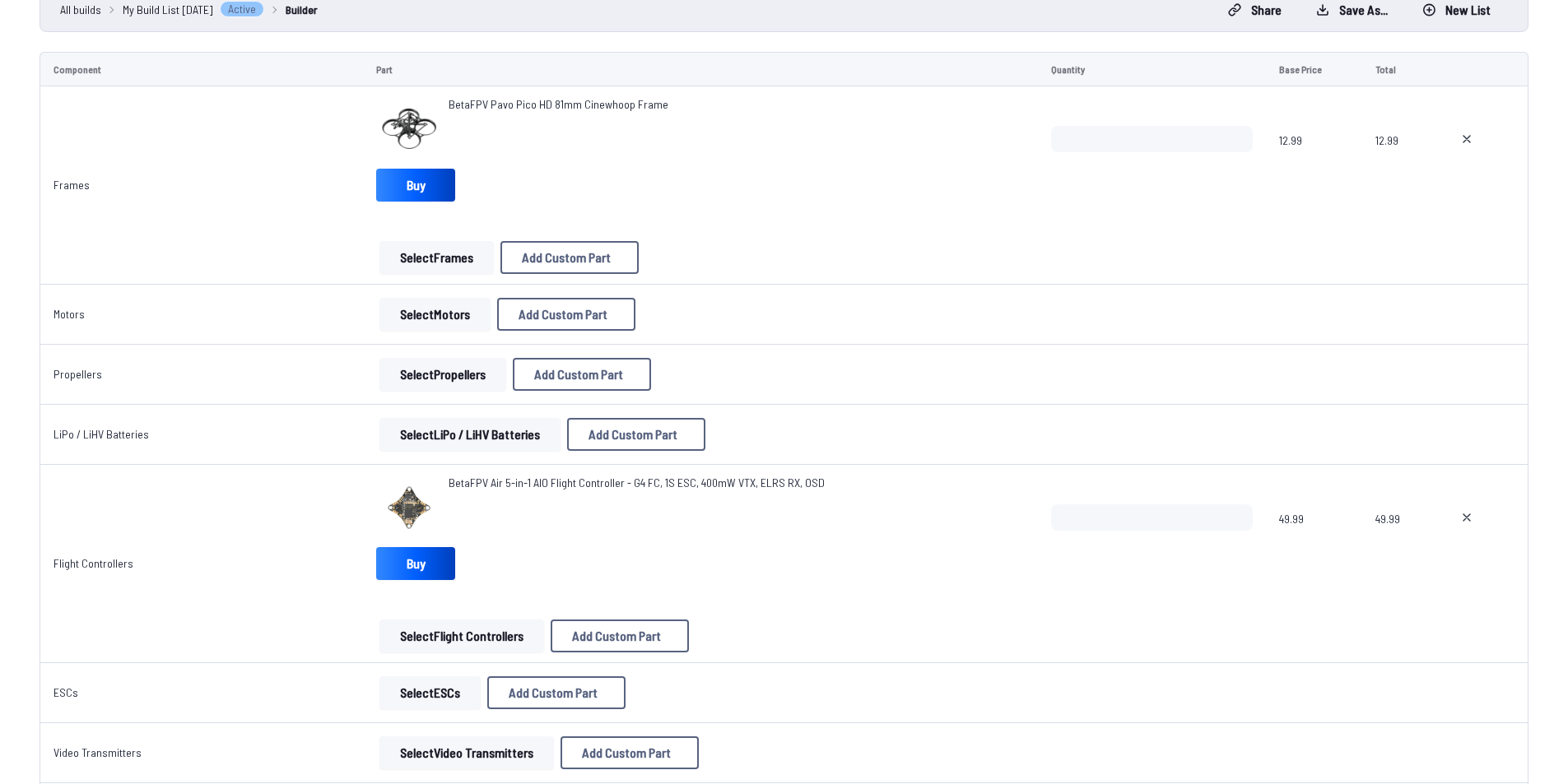
click at [513, 104] on span "BetaFPV Pavo Pico HD 81mm Cinewhoop Frame" at bounding box center [558, 104] width 220 height 14
click at [383, 124] on img at bounding box center [408, 128] width 66 height 65
click at [384, 124] on img at bounding box center [408, 128] width 66 height 65
click at [385, 124] on img at bounding box center [408, 128] width 66 height 65
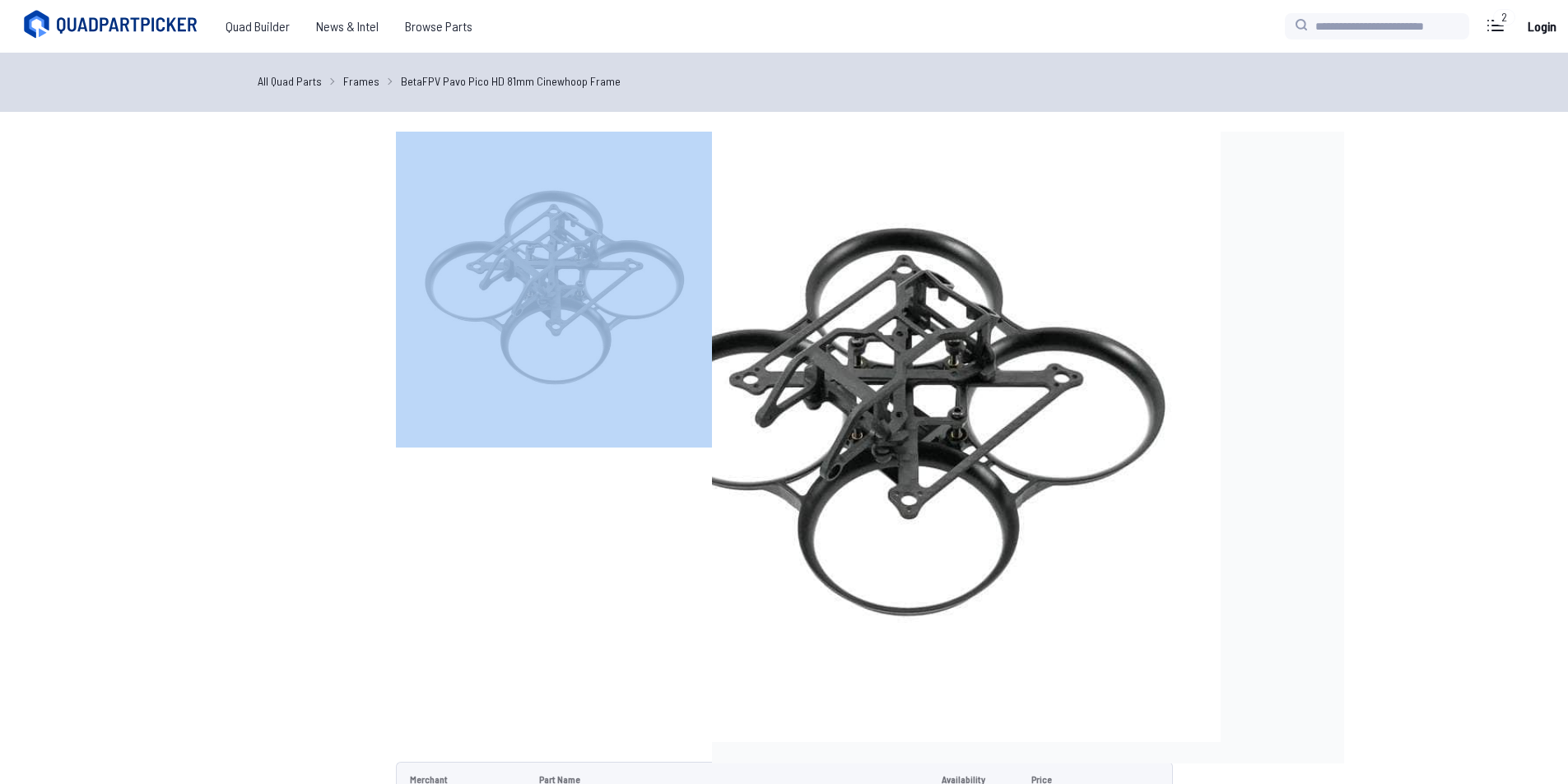
drag, startPoint x: 648, startPoint y: 106, endPoint x: 642, endPoint y: 174, distance: 68.3
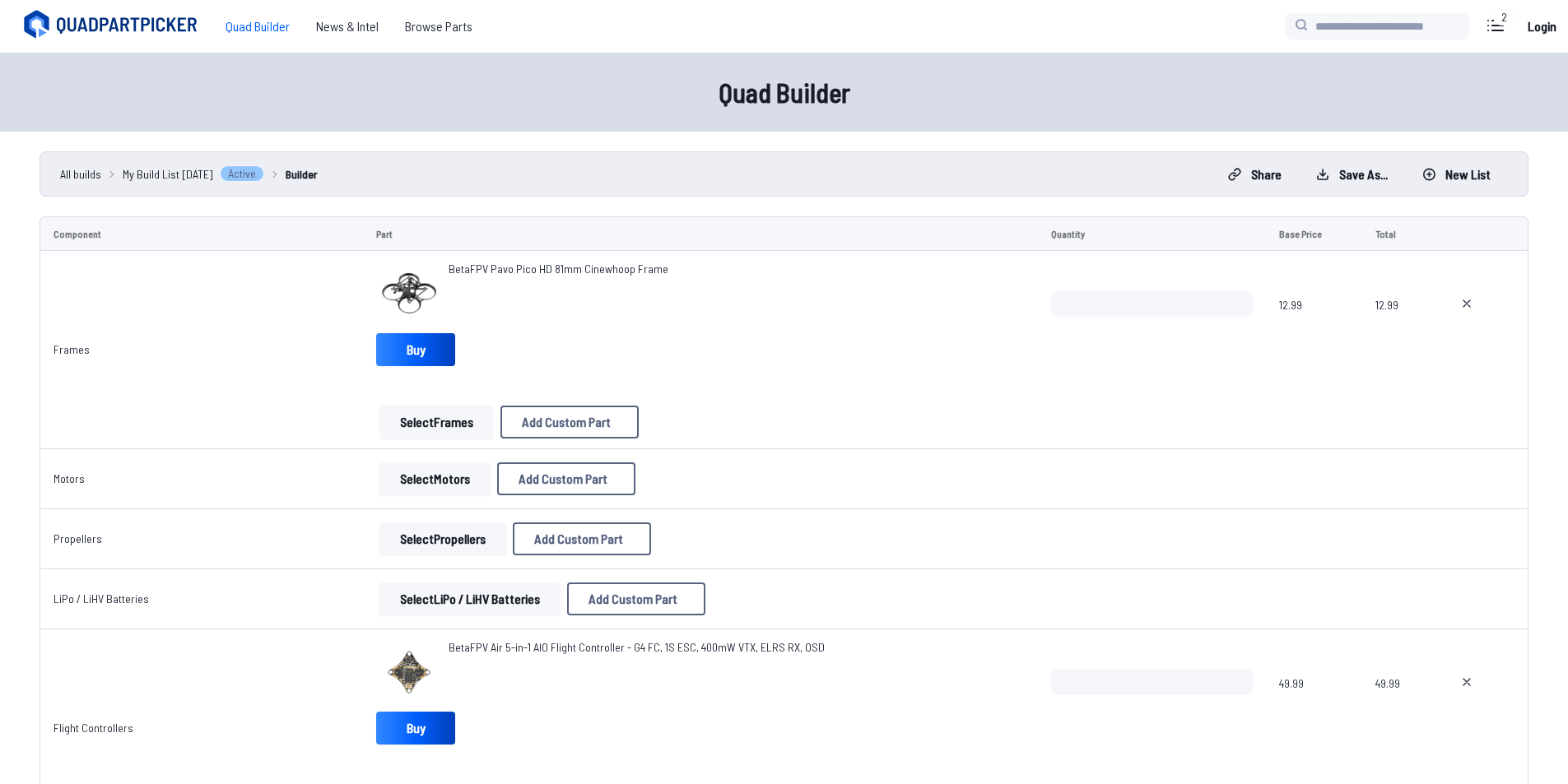
scroll to position [164, 0]
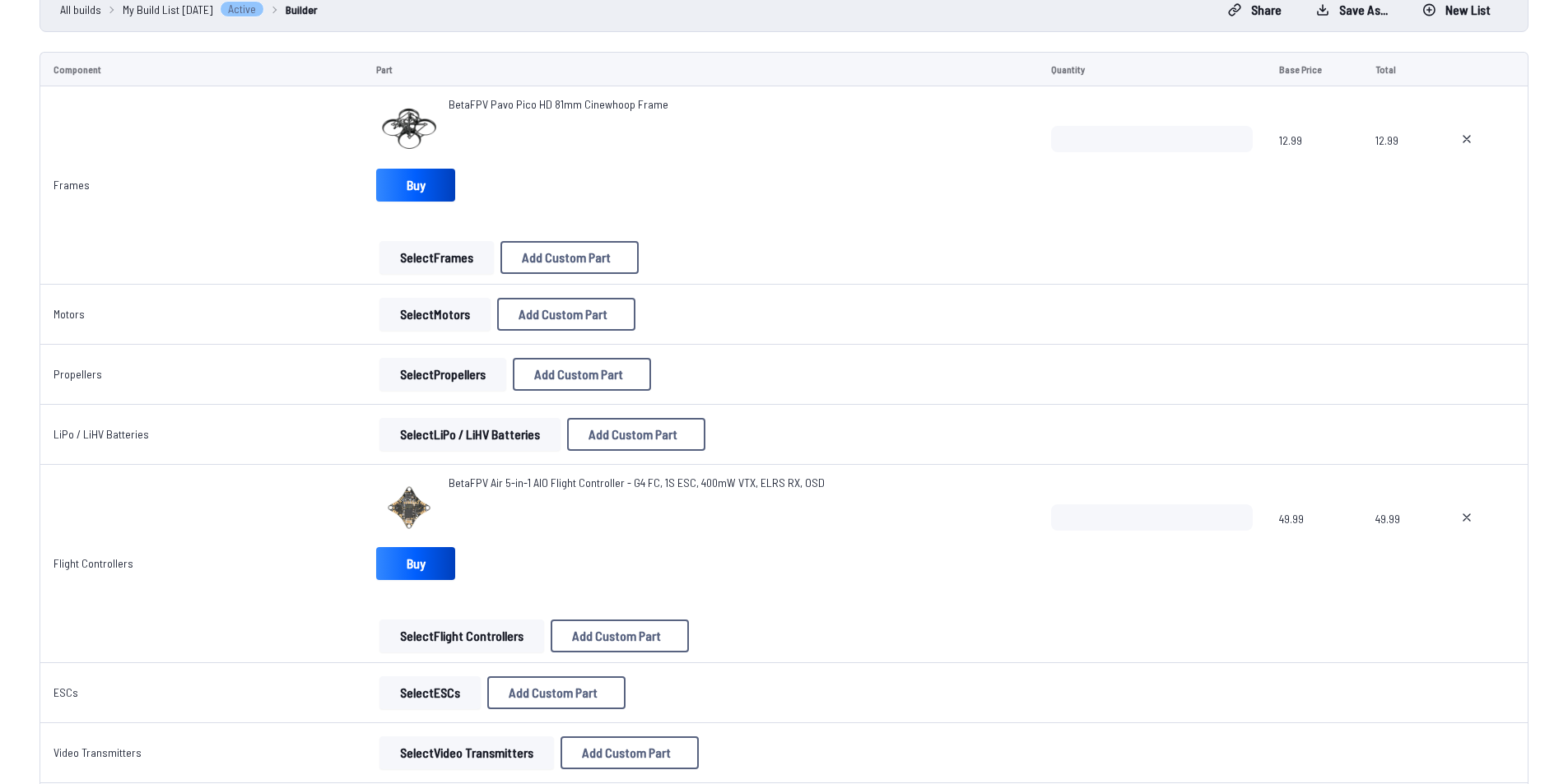
click at [446, 301] on button "Select Motors" at bounding box center [435, 314] width 111 height 33
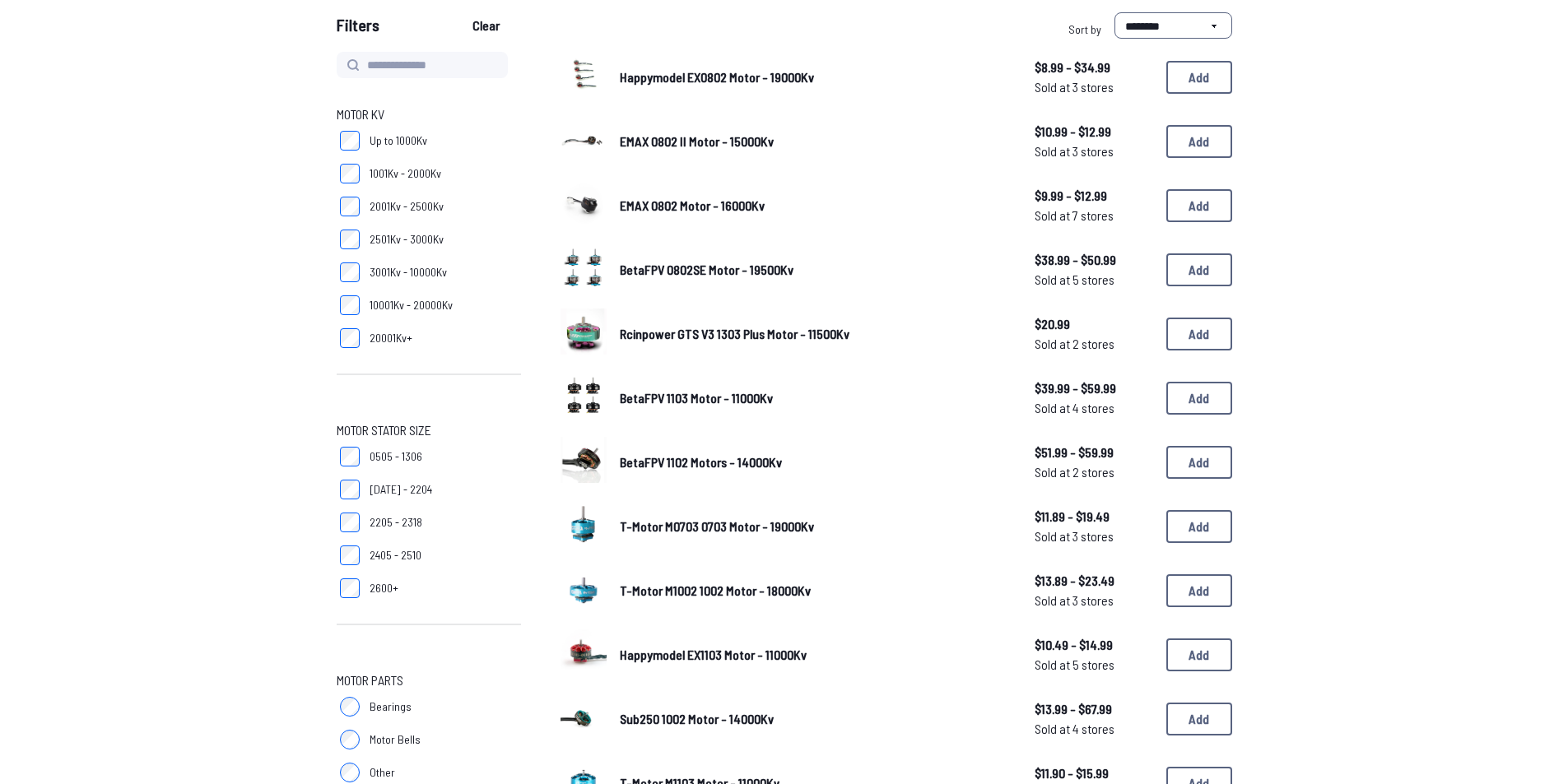
scroll to position [164, 0]
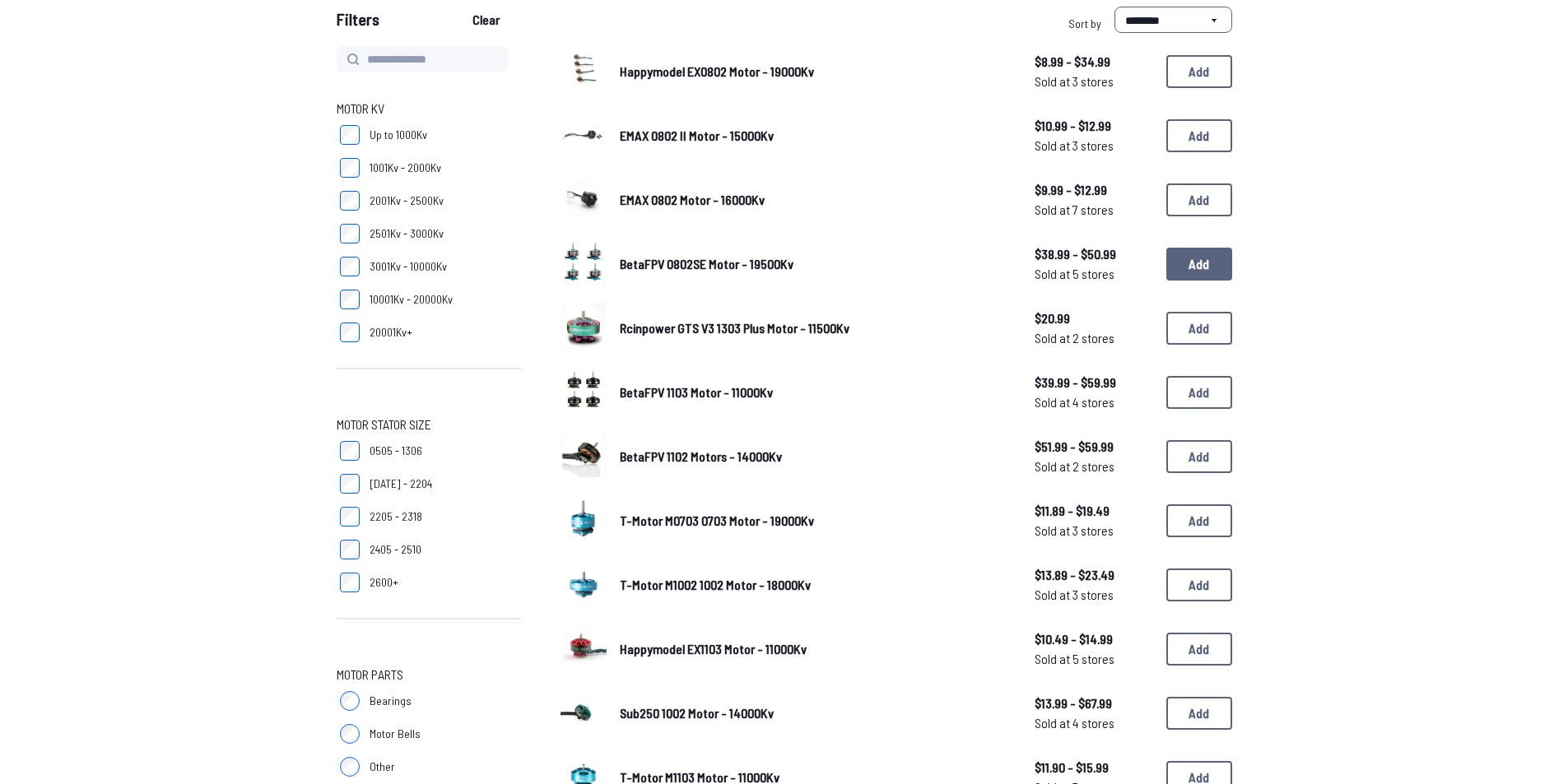
click at [1192, 271] on button "Add" at bounding box center [1198, 264] width 66 height 33
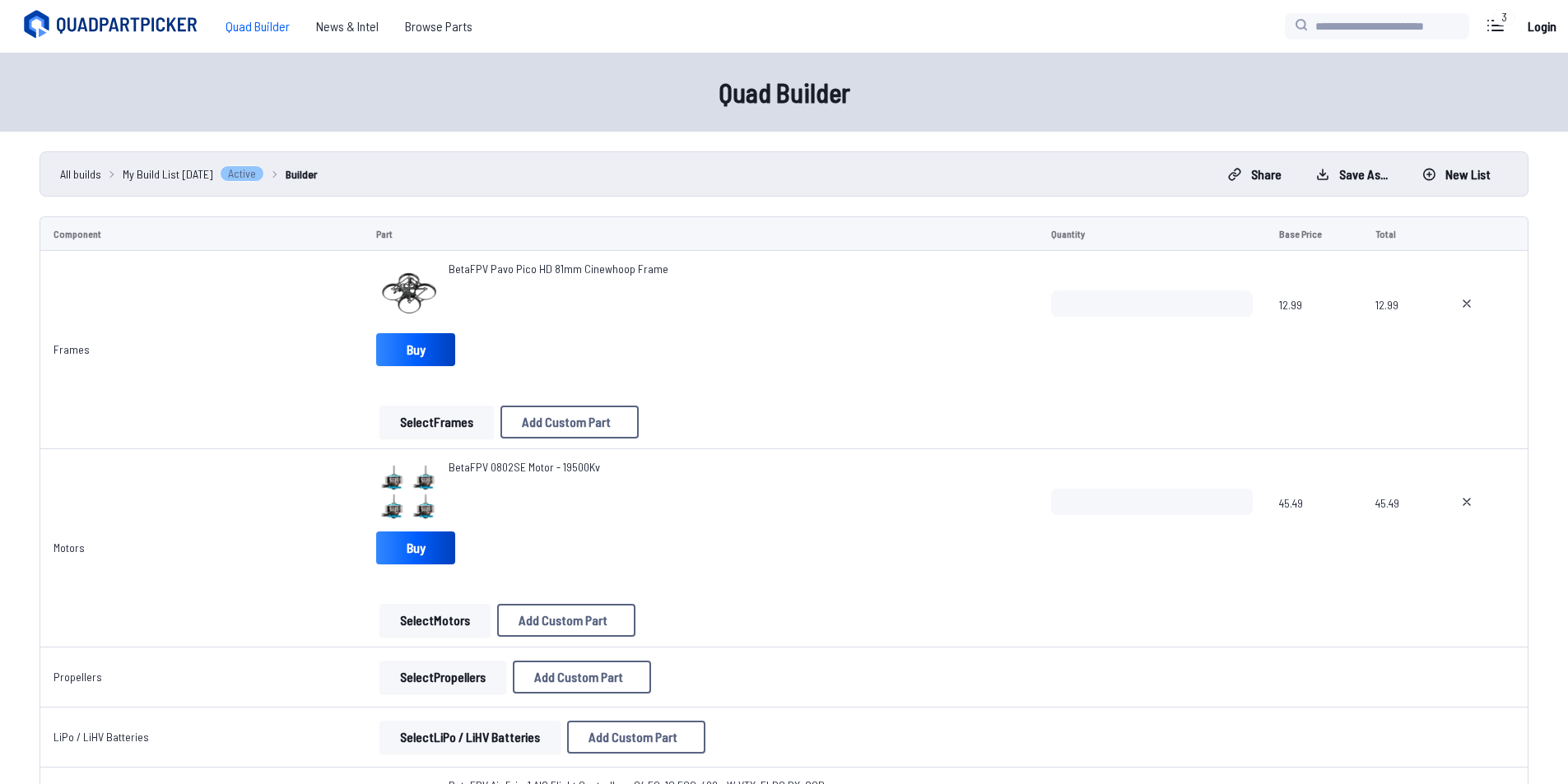
drag, startPoint x: 362, startPoint y: 492, endPoint x: 370, endPoint y: 483, distance: 12.0
click at [364, 485] on td "BetaFPV 0802SE Motor - 19500Kv Buy Select Motors Add Custom Part Add Custom Par…" at bounding box center [700, 548] width 675 height 198
click at [437, 685] on button "Select Propellers" at bounding box center [442, 676] width 127 height 33
click at [405, 664] on button "Select Propellers" at bounding box center [442, 676] width 127 height 33
click at [407, 676] on button "Select Propellers" at bounding box center [442, 676] width 127 height 33
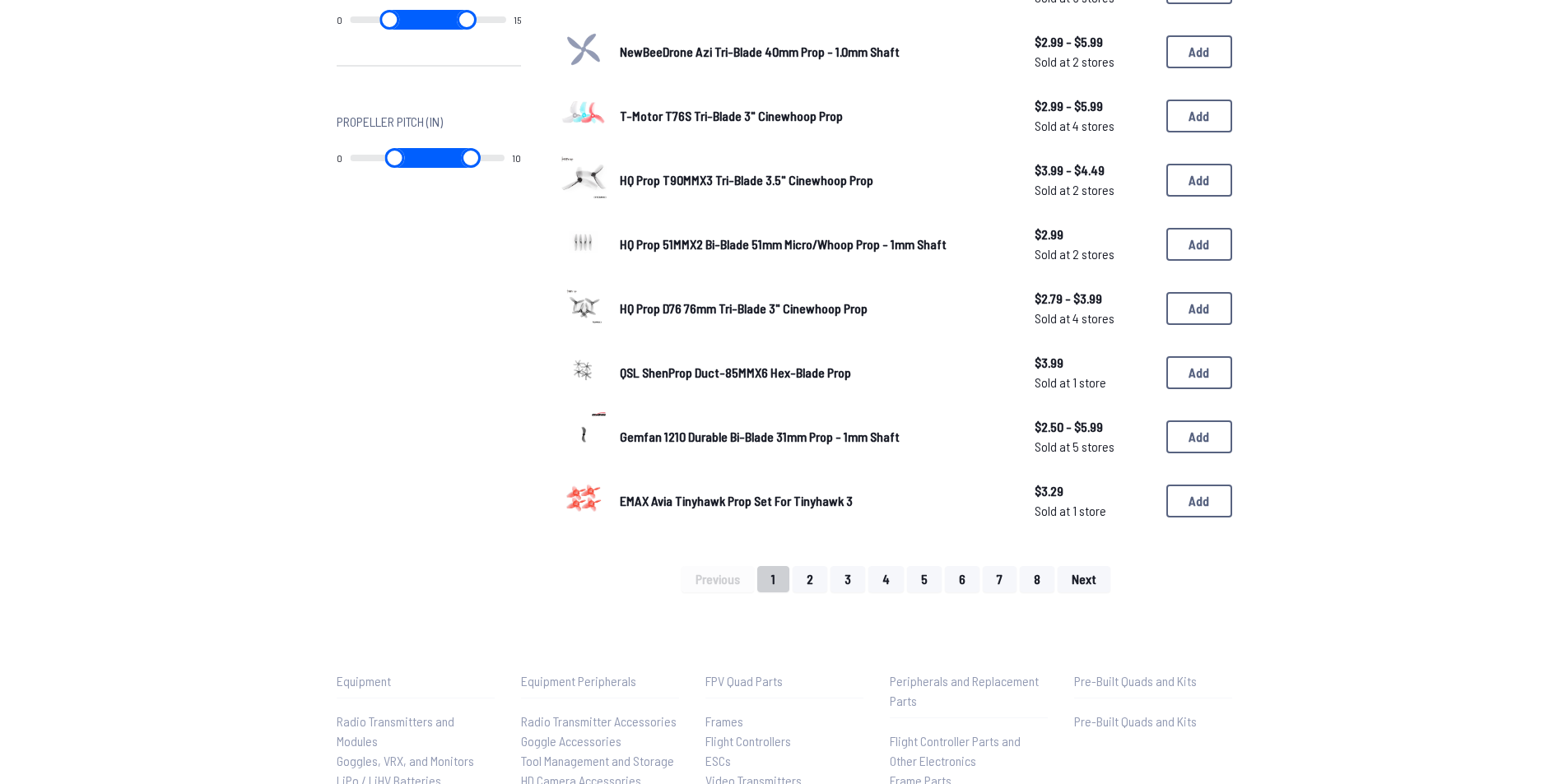
scroll to position [987, 0]
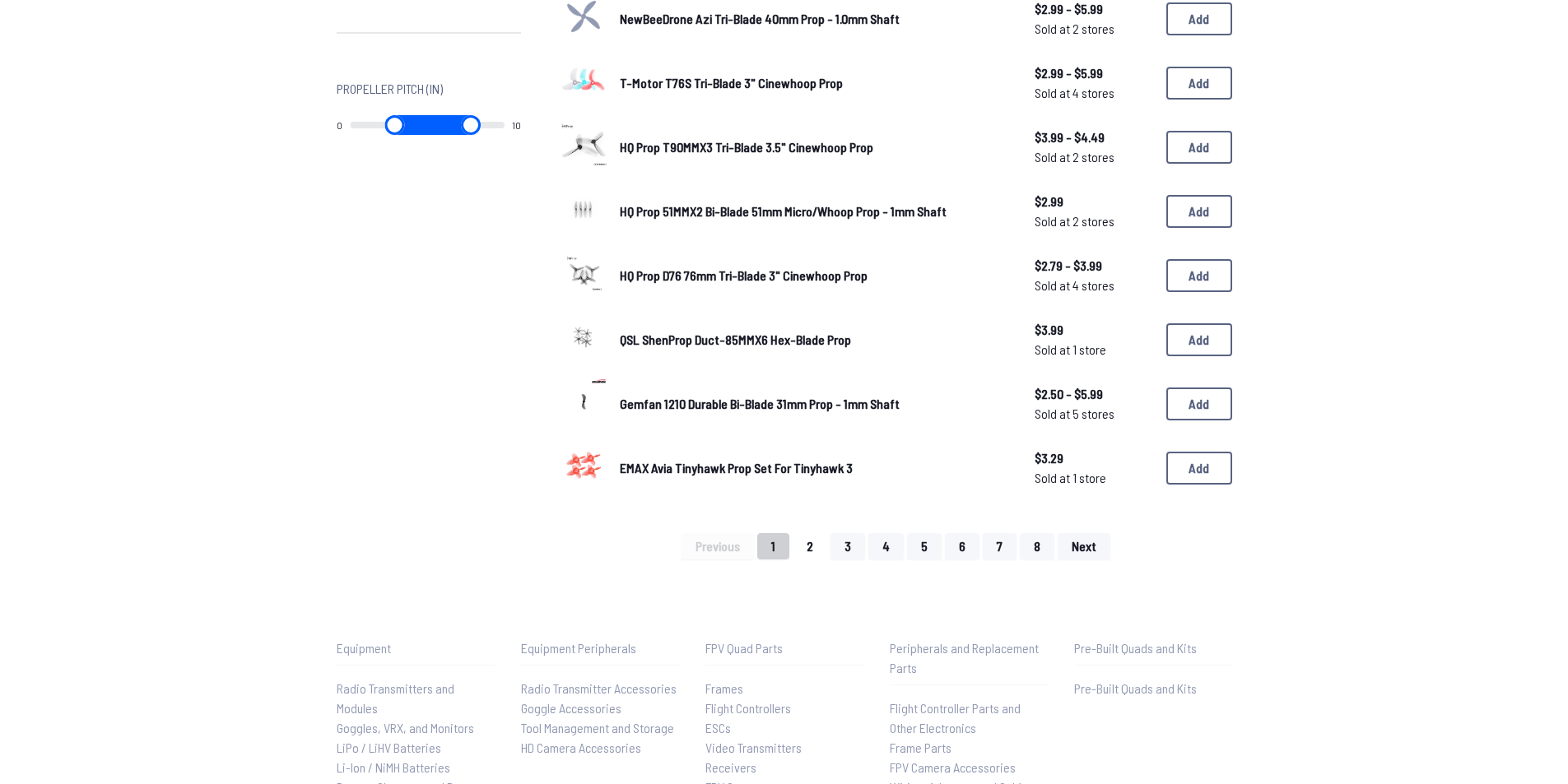
click at [820, 536] on button "2" at bounding box center [810, 545] width 35 height 26
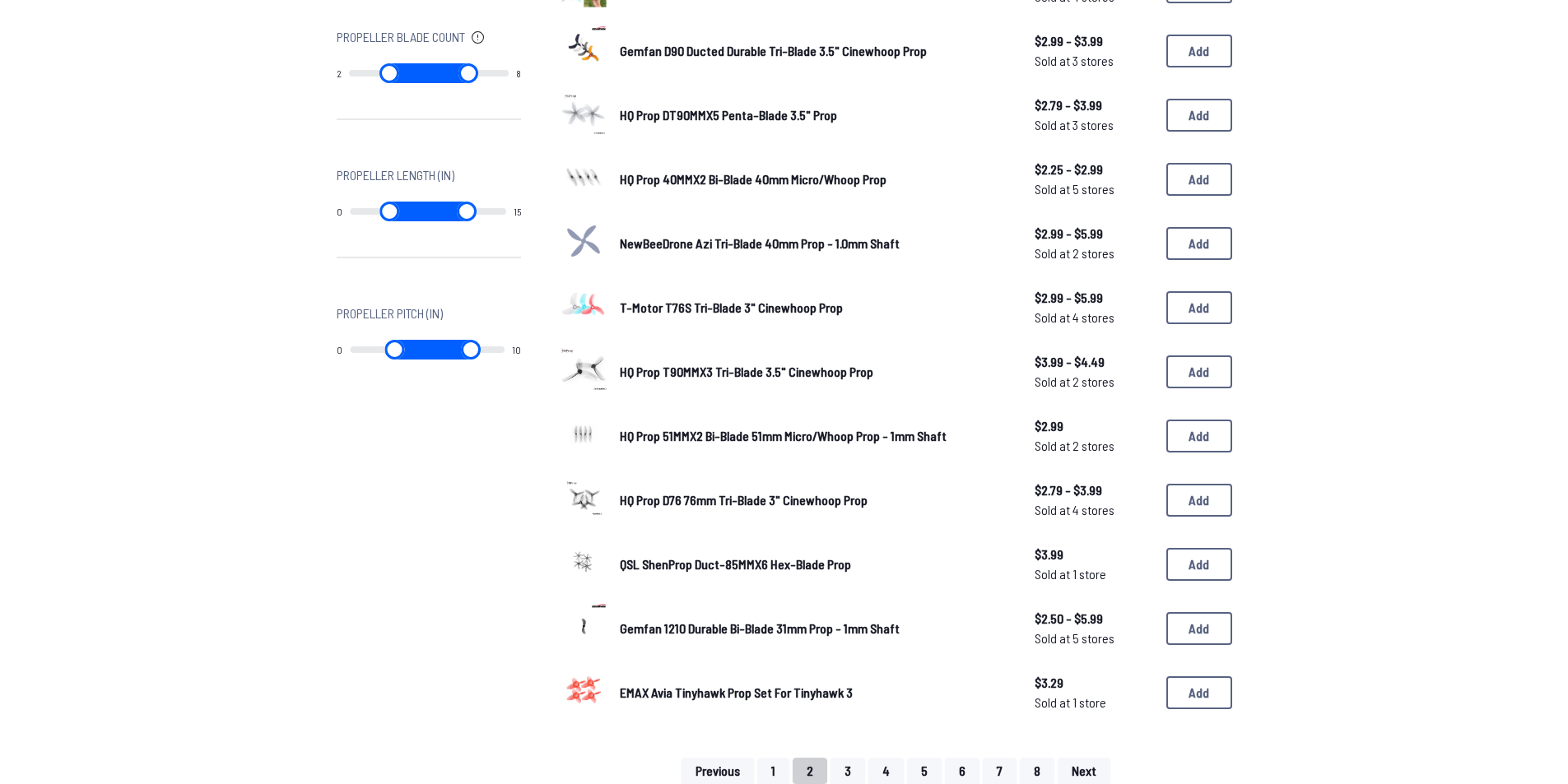
scroll to position [493, 0]
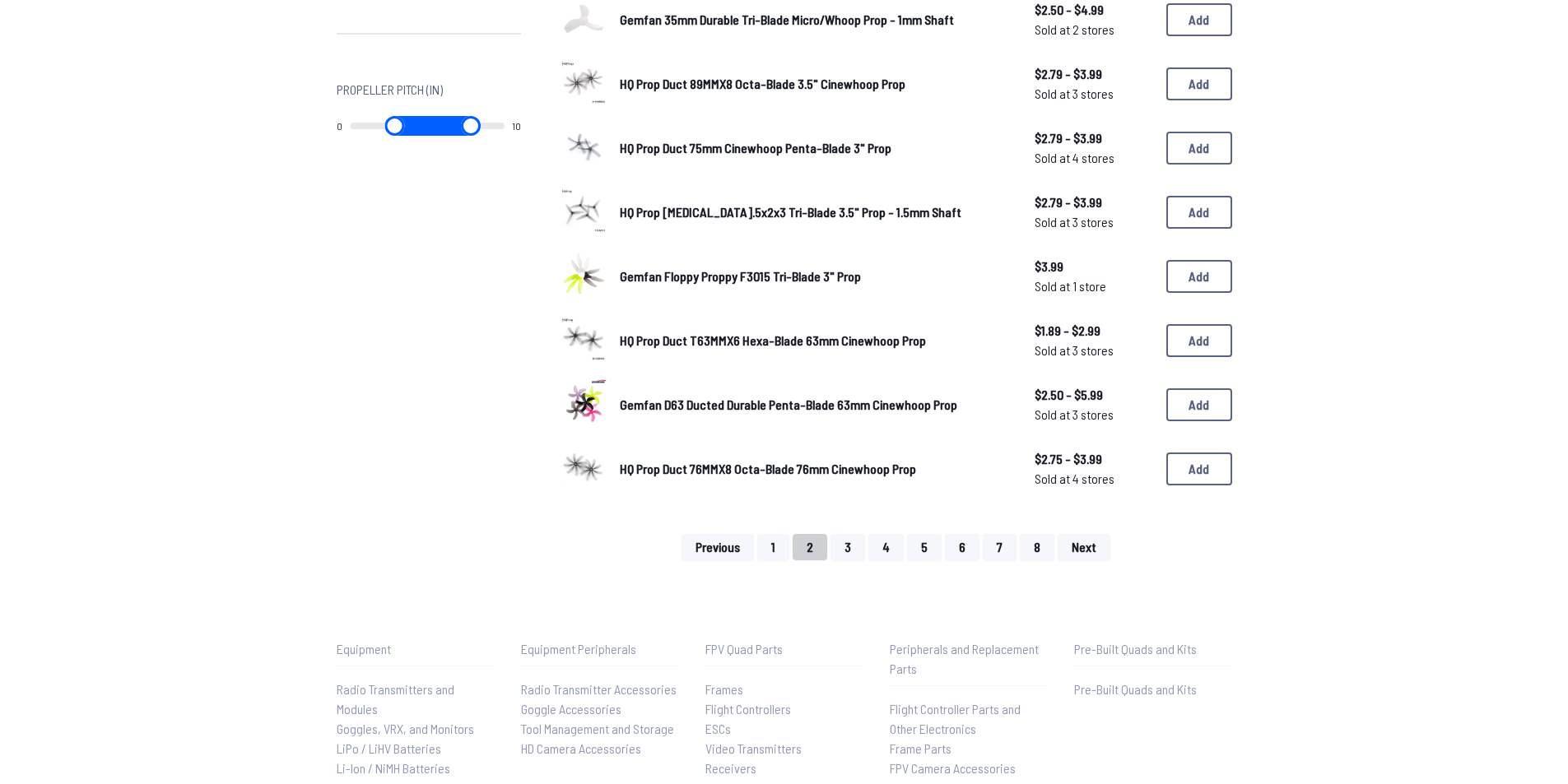
scroll to position [987, 0]
click at [862, 547] on button "3" at bounding box center [847, 545] width 35 height 26
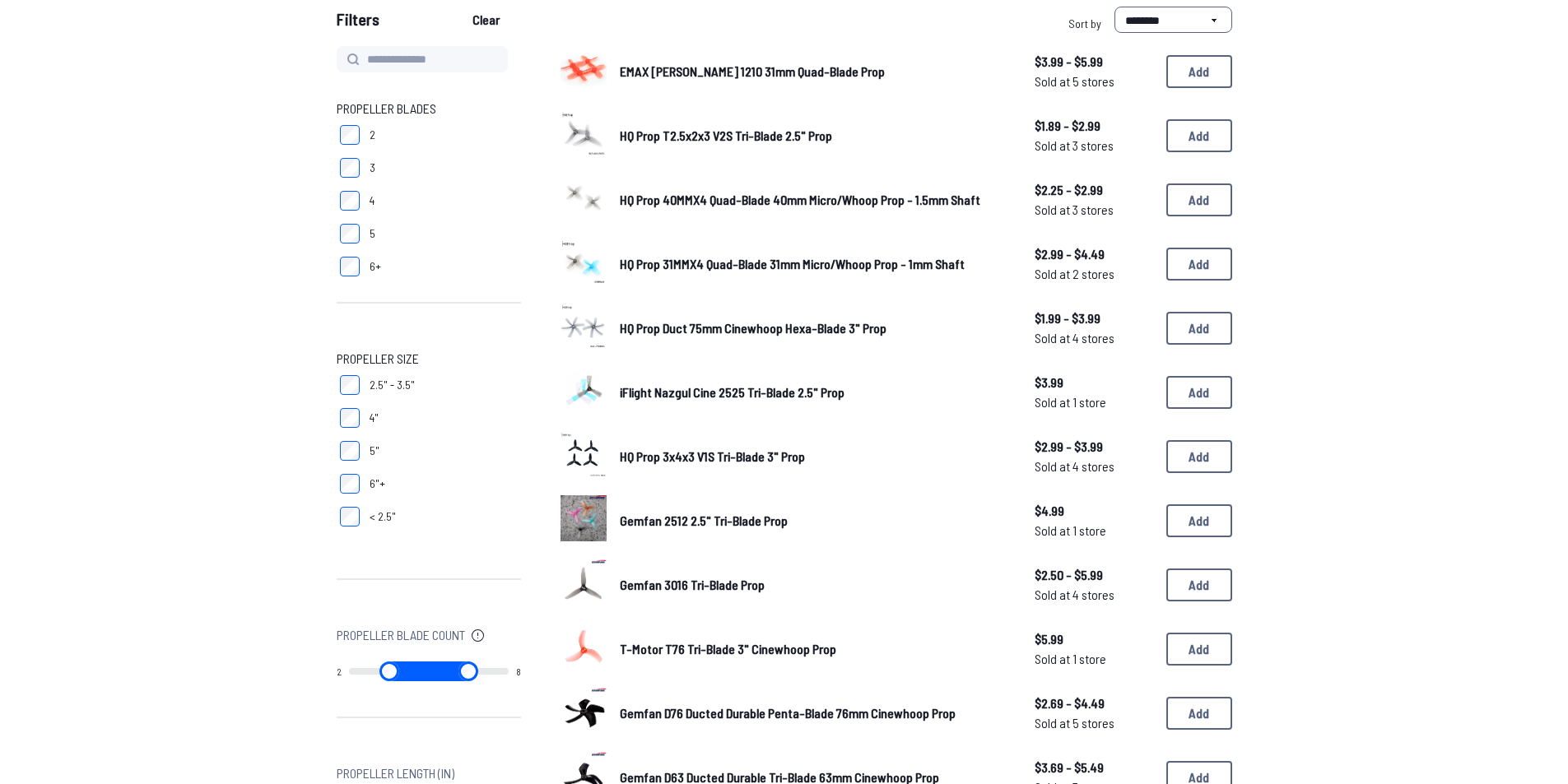
scroll to position [247, 0]
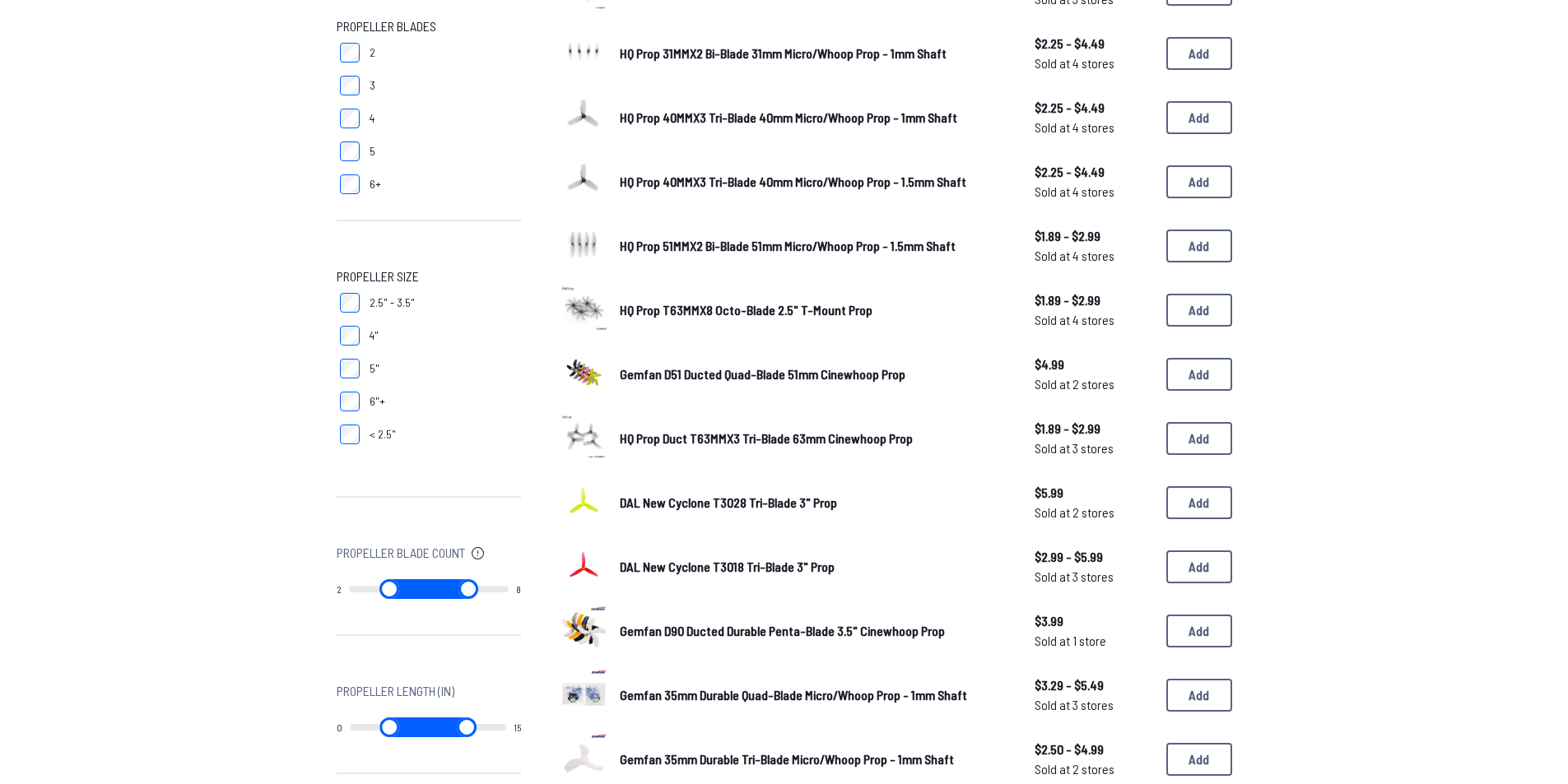
scroll to position [987, 0]
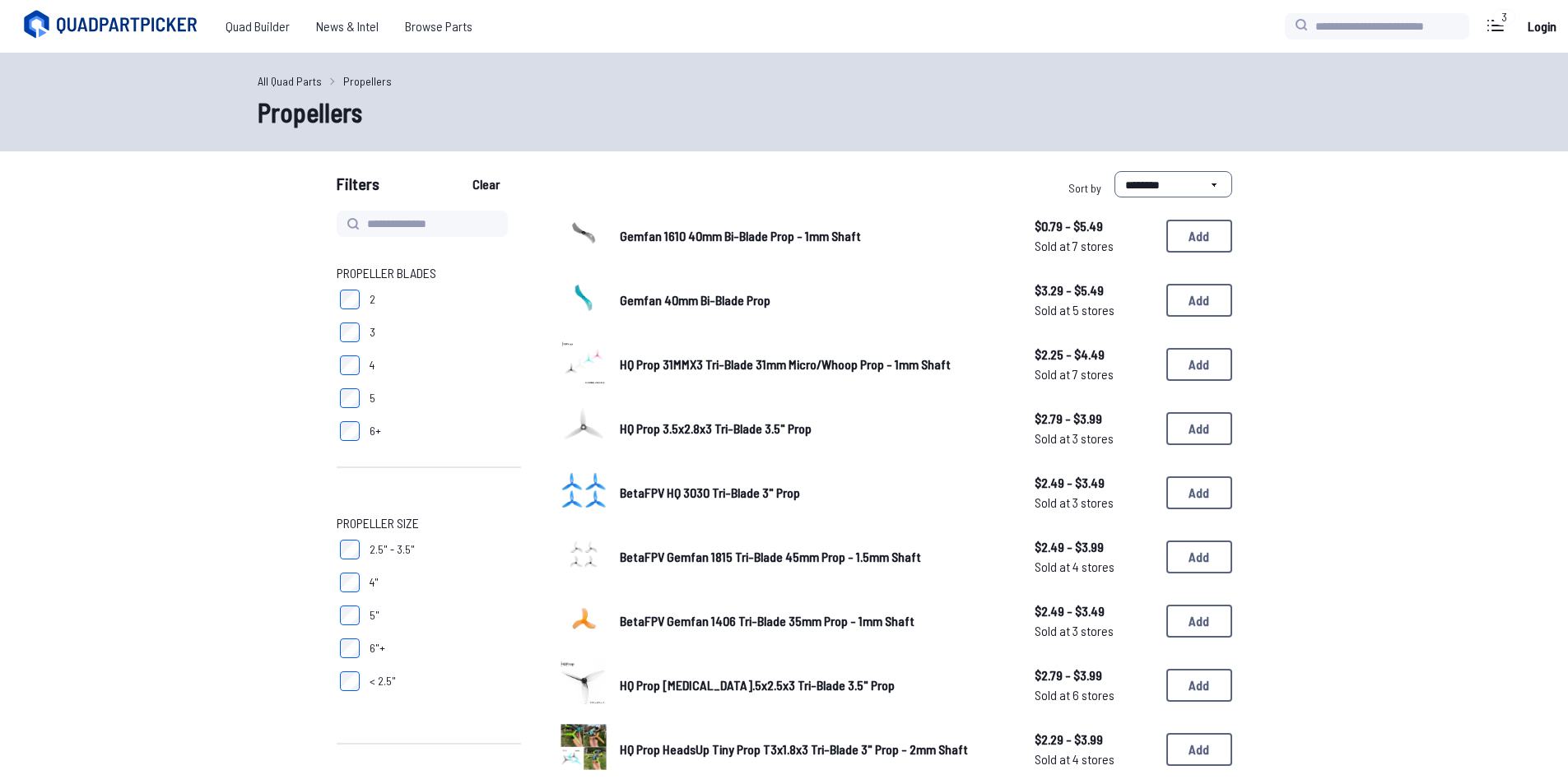
click at [343, 321] on label "3" at bounding box center [428, 332] width 184 height 33
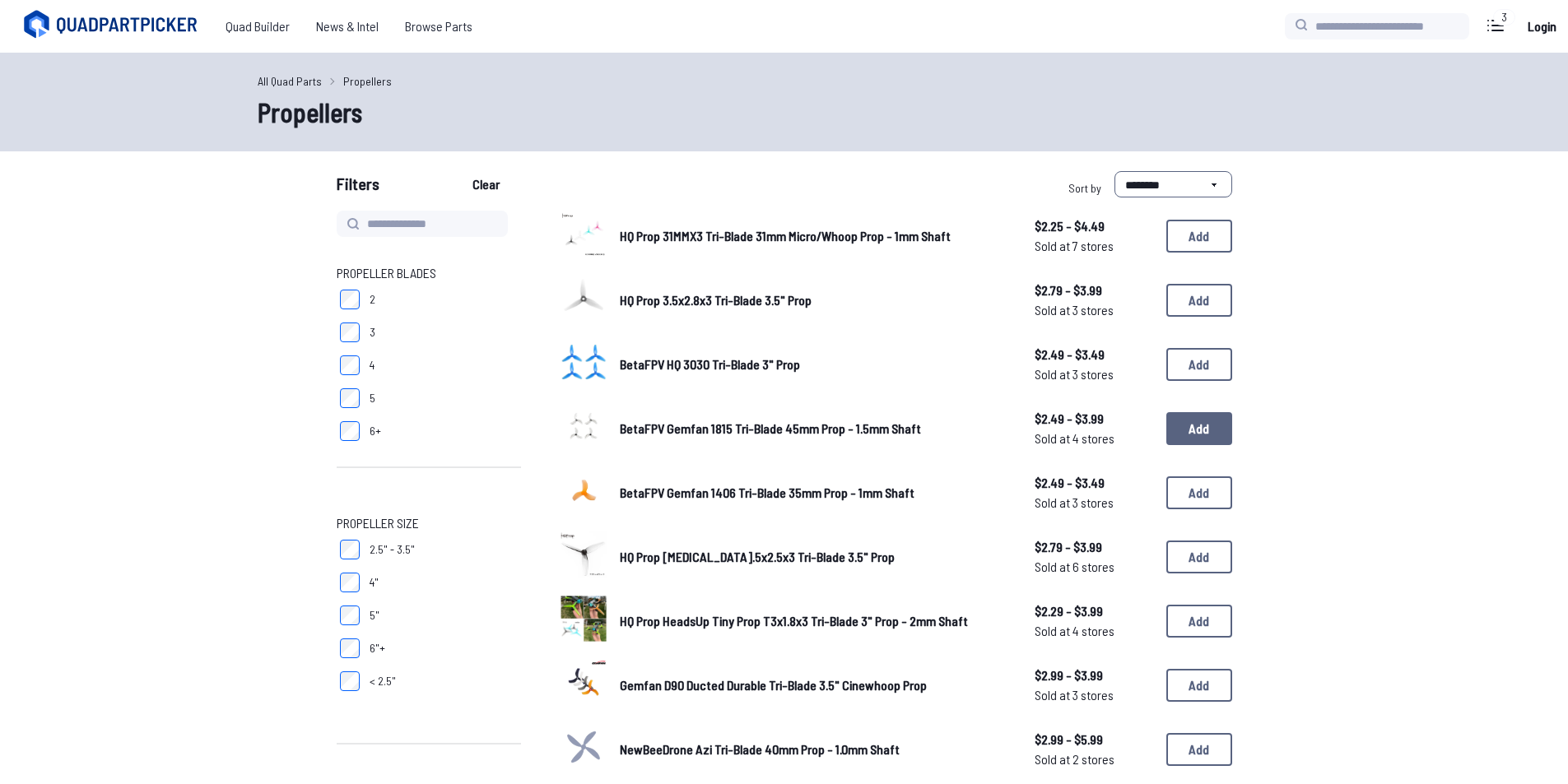
click at [1210, 439] on button "Add" at bounding box center [1198, 428] width 66 height 33
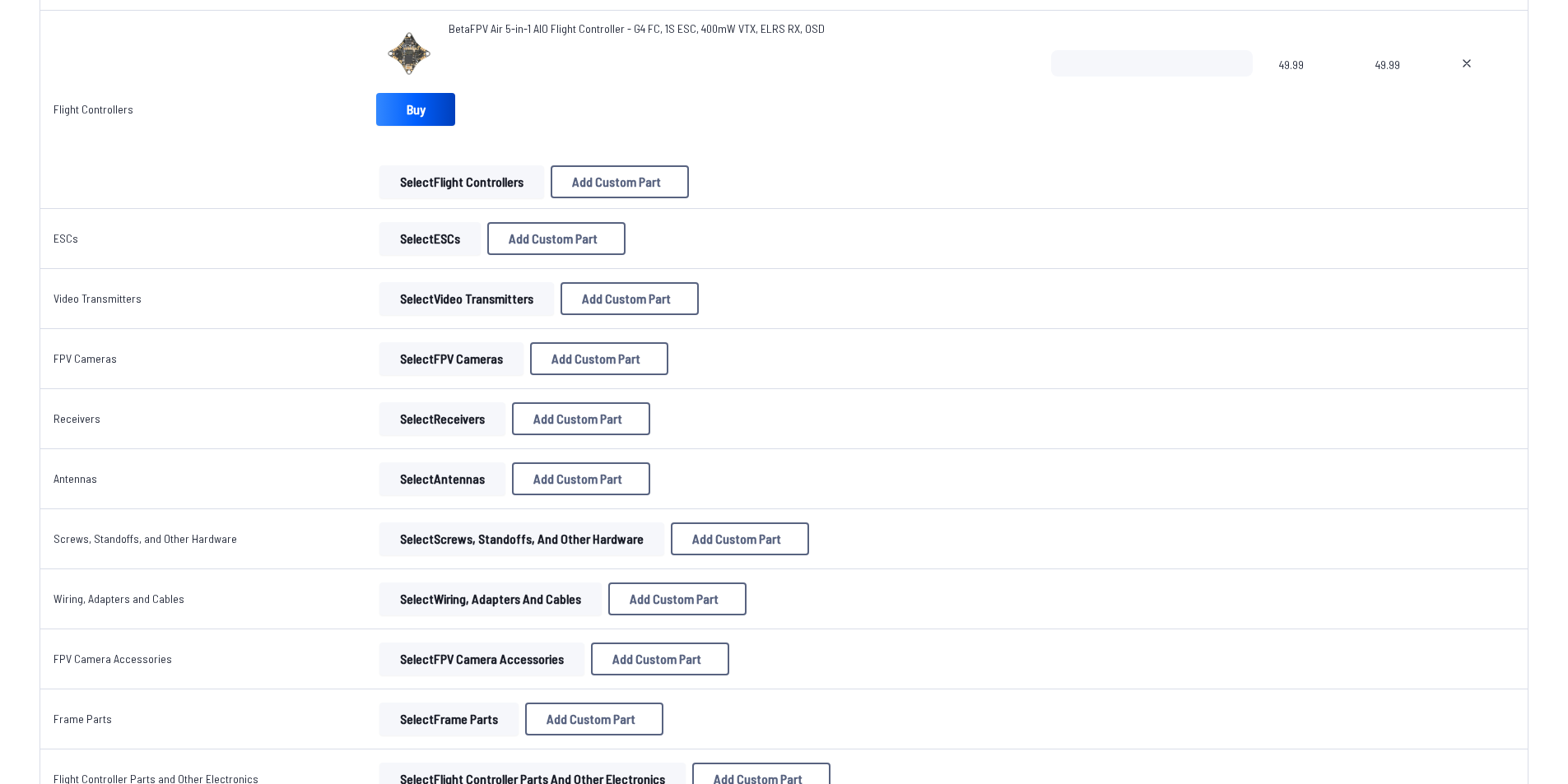
scroll to position [987, 0]
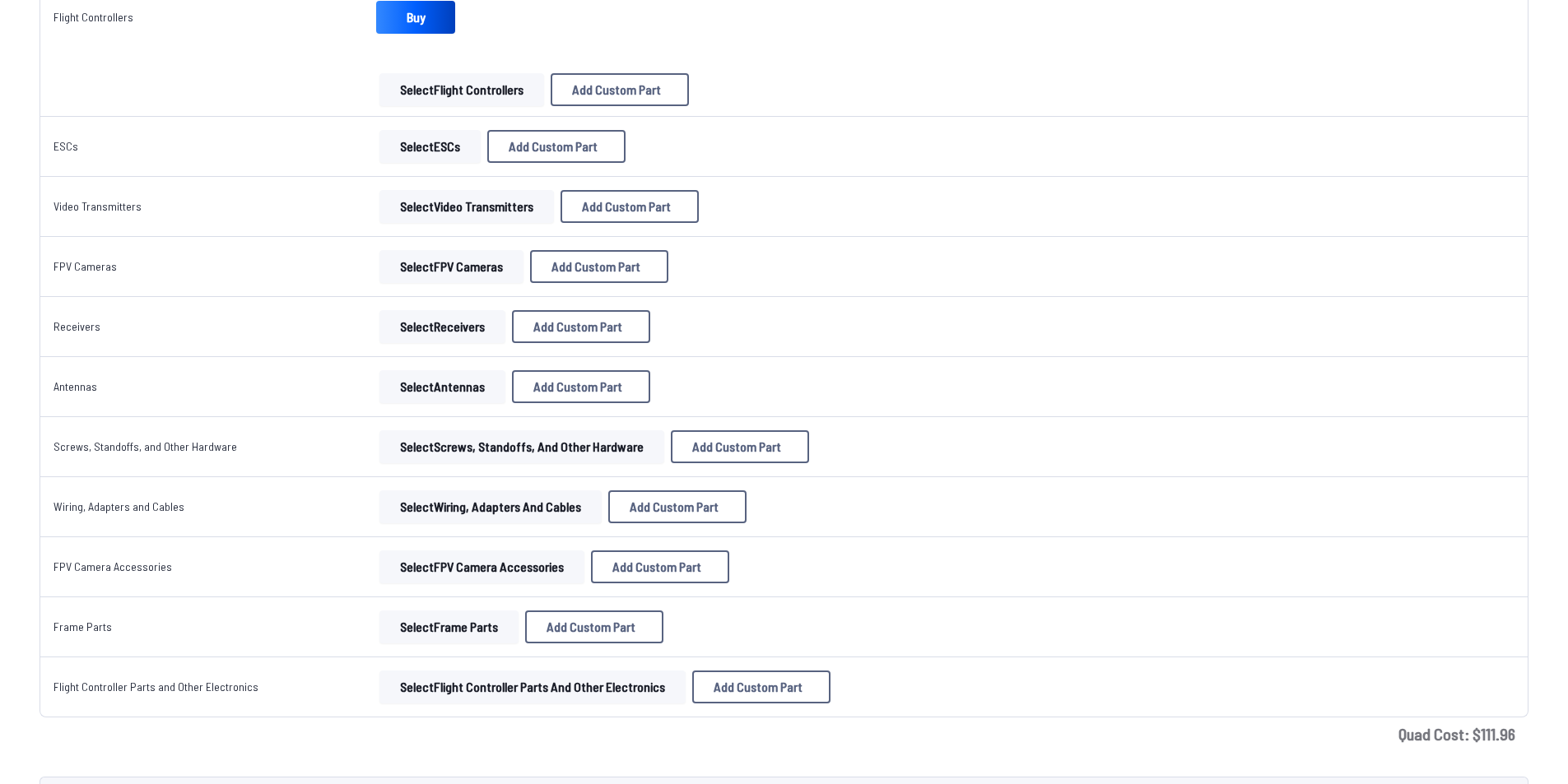
click at [431, 382] on button "Select Antennas" at bounding box center [442, 387] width 126 height 33
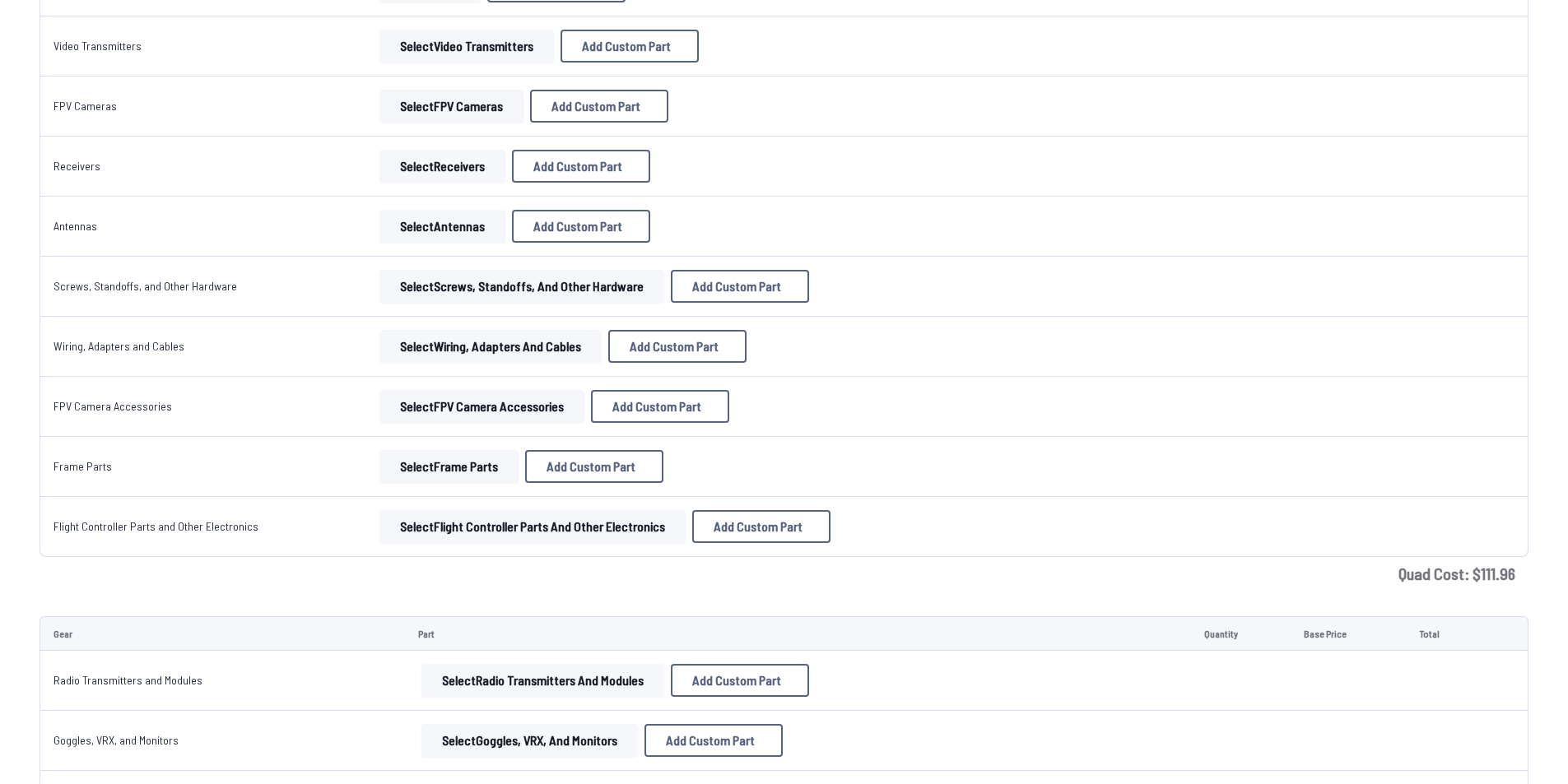
scroll to position [1316, 0]
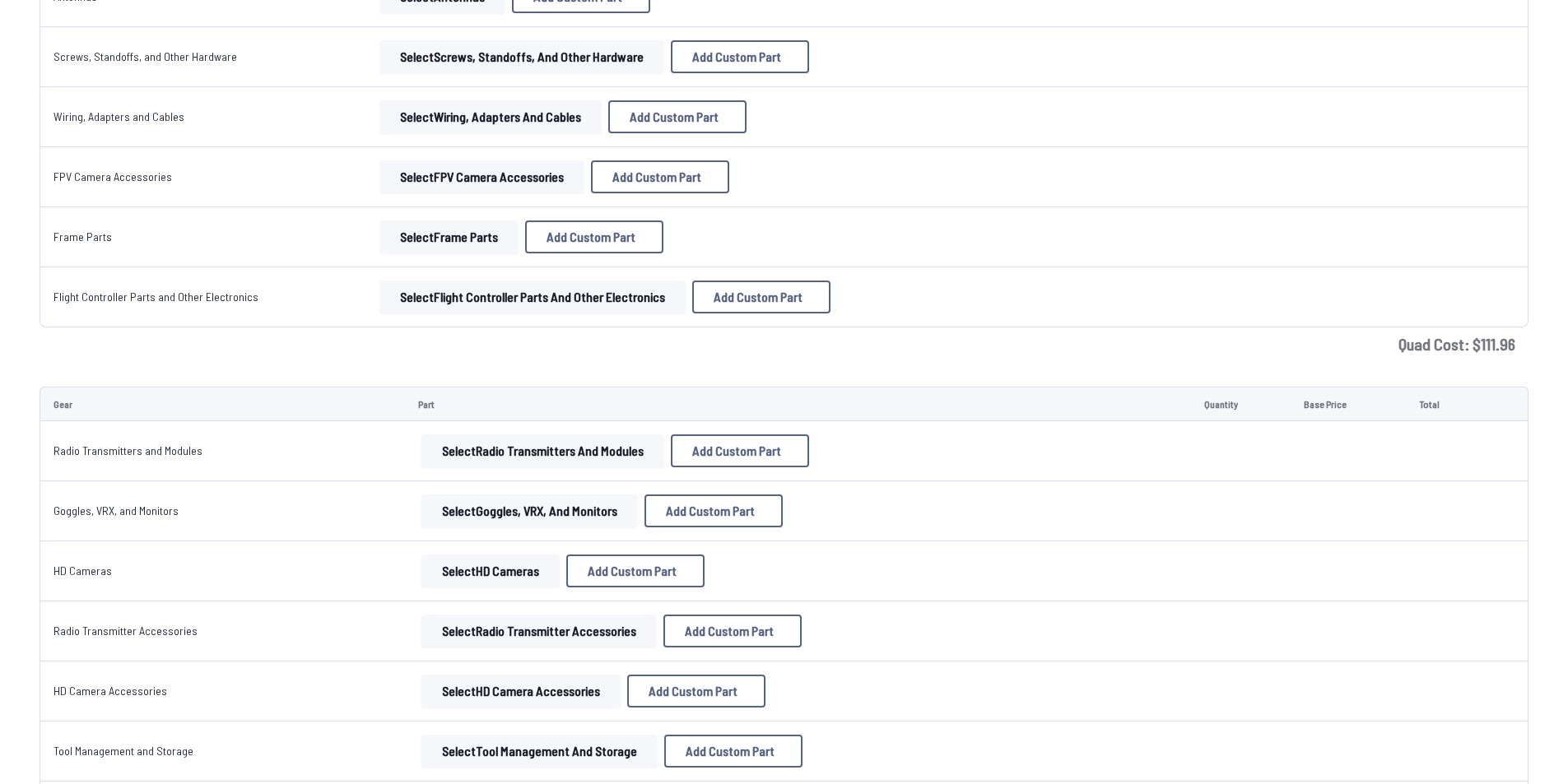
scroll to position [1398, 0]
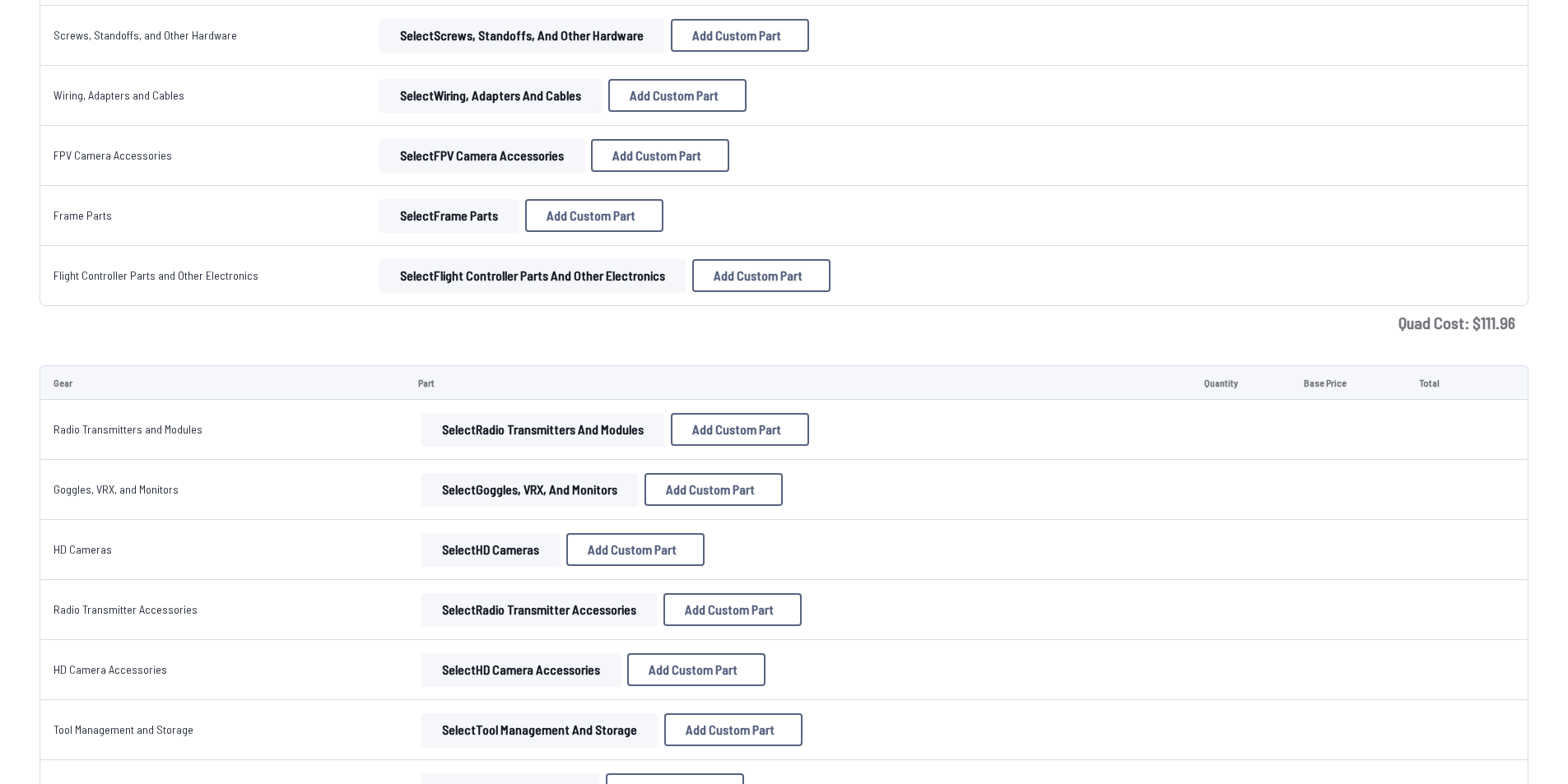
click at [535, 432] on button "Select Radio Transmitters and Modules" at bounding box center [542, 429] width 242 height 33
click at [600, 425] on button "Select Radio Transmitters and Modules" at bounding box center [542, 429] width 242 height 33
click at [600, 432] on button "Select Radio Transmitters and Modules" at bounding box center [542, 429] width 242 height 33
click at [571, 499] on button "Select Goggles, VRX, and Monitors" at bounding box center [529, 489] width 216 height 33
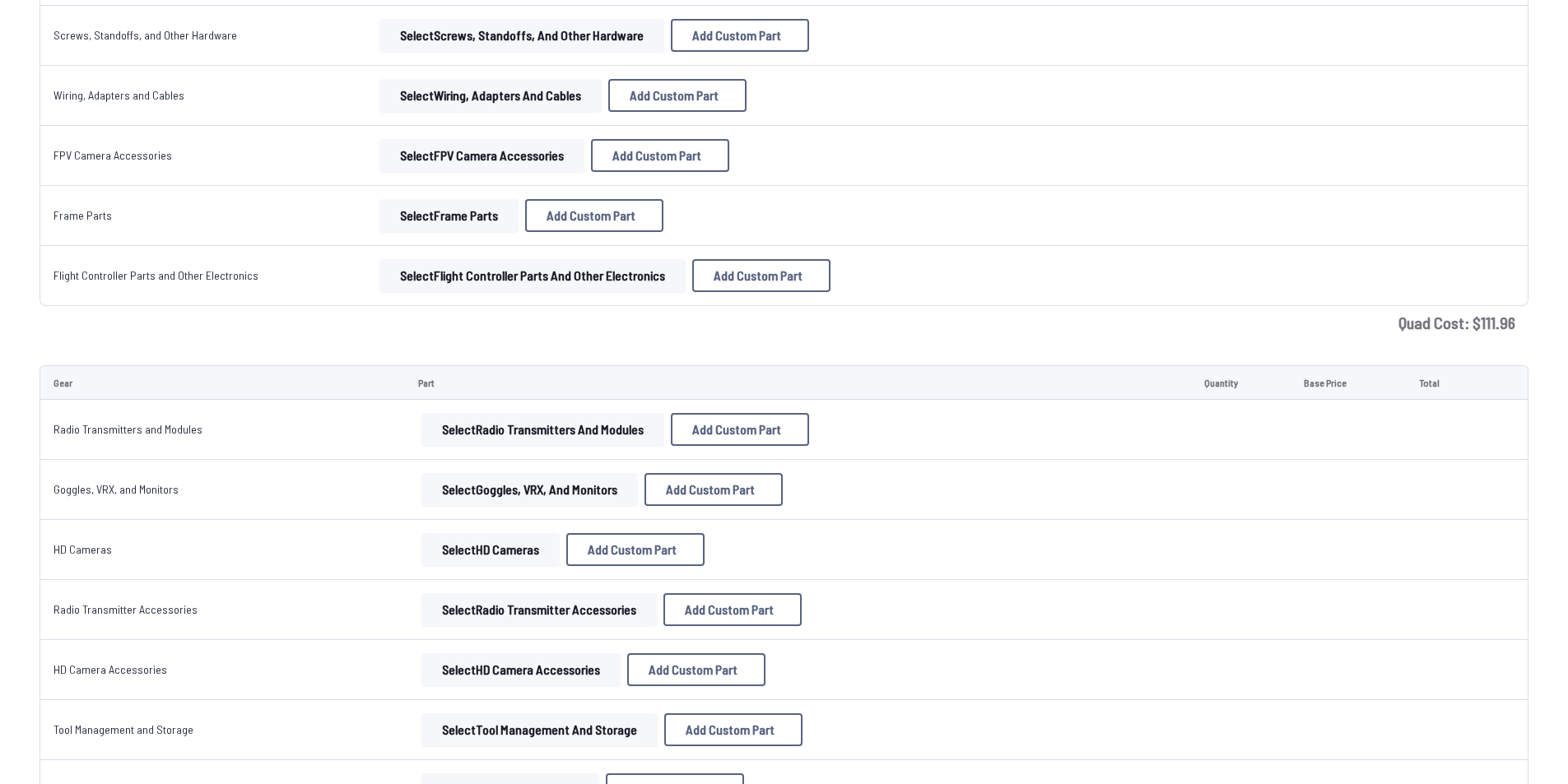
click at [582, 441] on button "Select Radio Transmitters and Modules" at bounding box center [542, 429] width 242 height 33
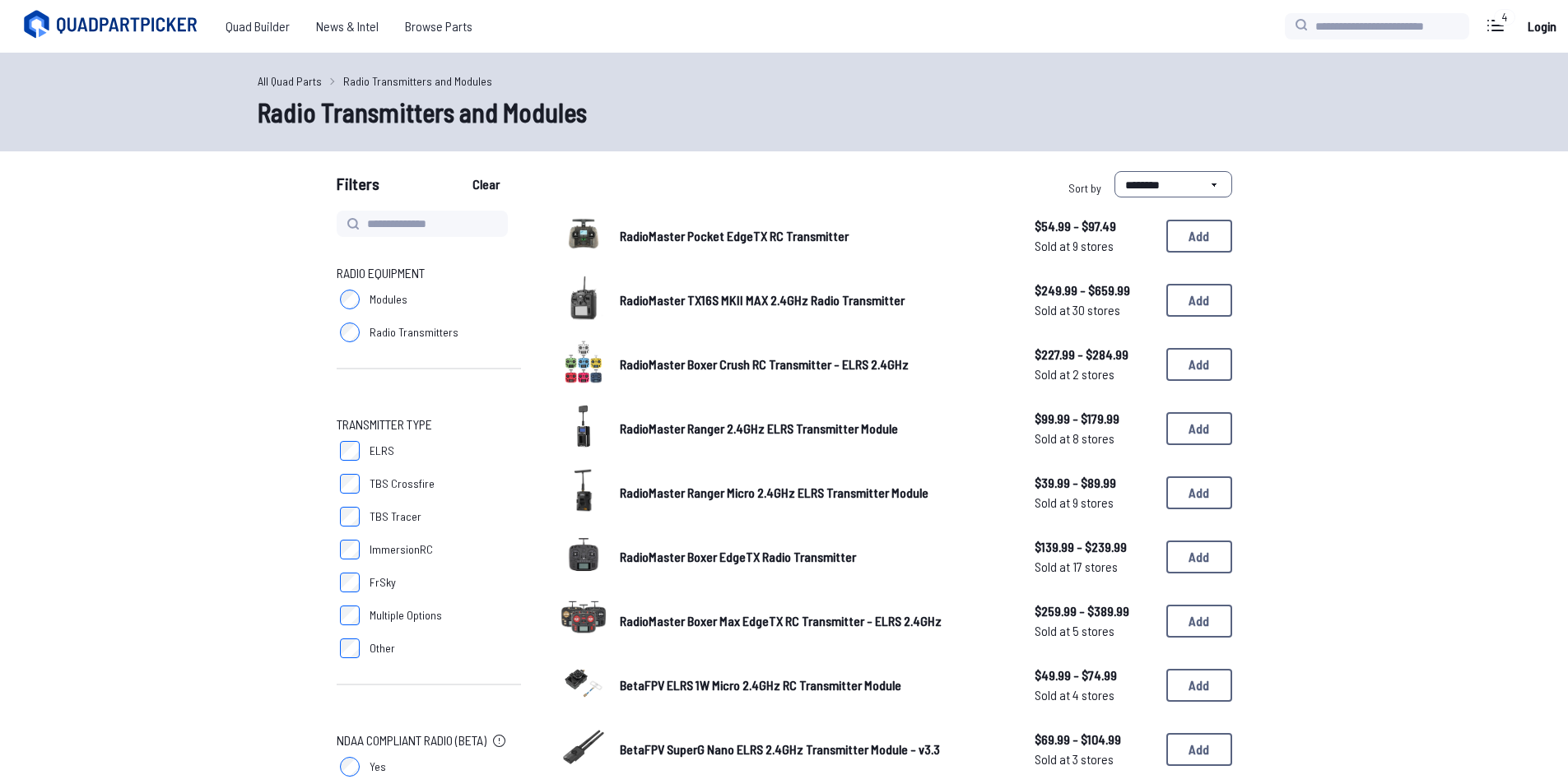
scroll to position [1398, 0]
